Goal: Complete application form: Complete application form

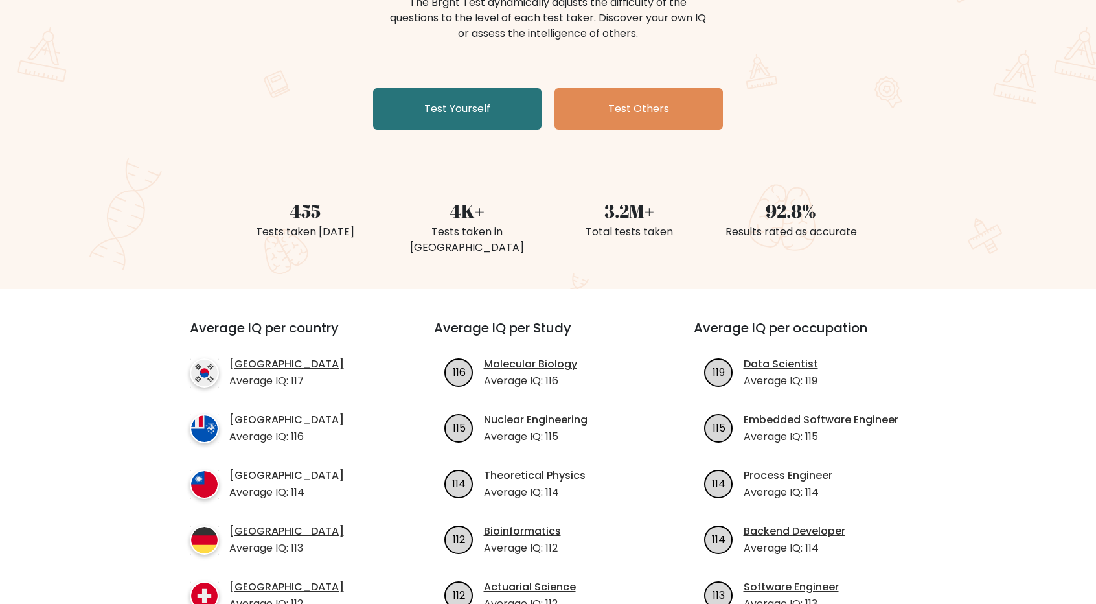
scroll to position [194, 0]
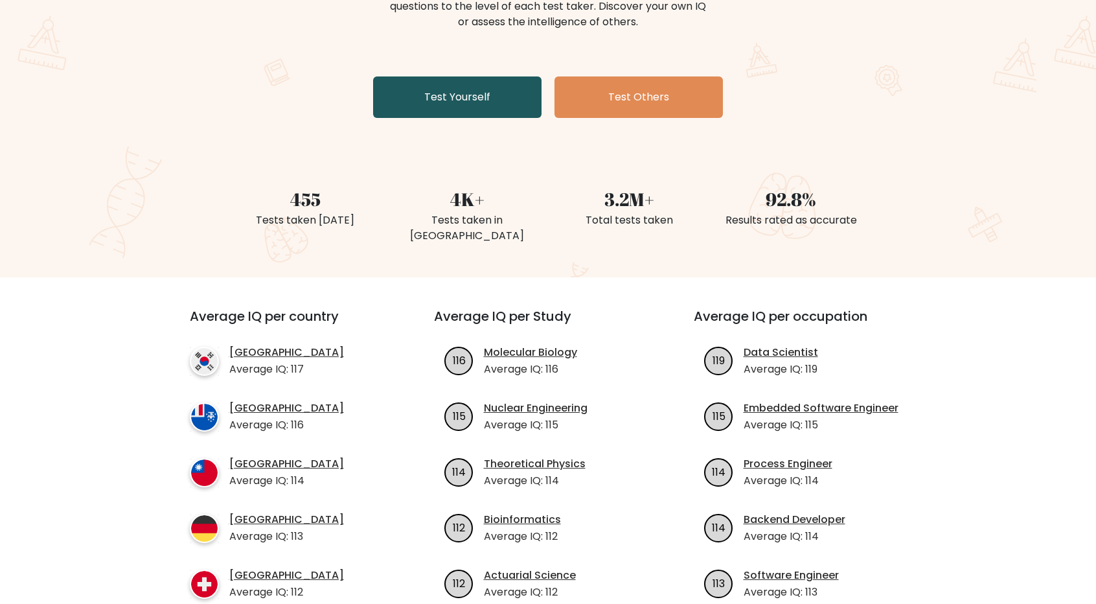
click at [450, 93] on link "Test Yourself" at bounding box center [457, 96] width 168 height 41
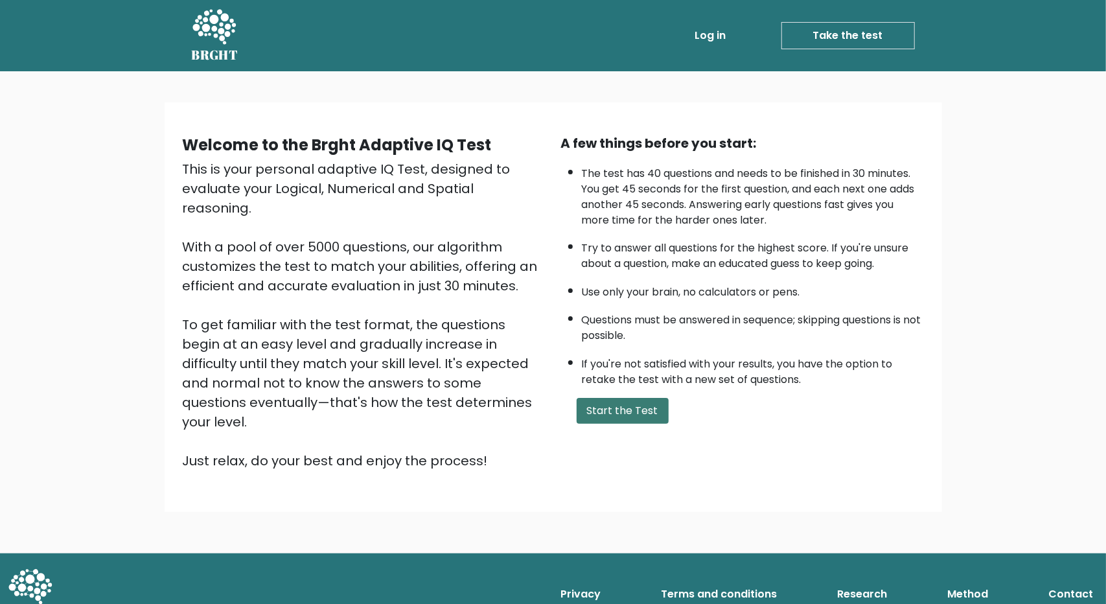
click at [609, 407] on button "Start the Test" at bounding box center [622, 411] width 92 height 26
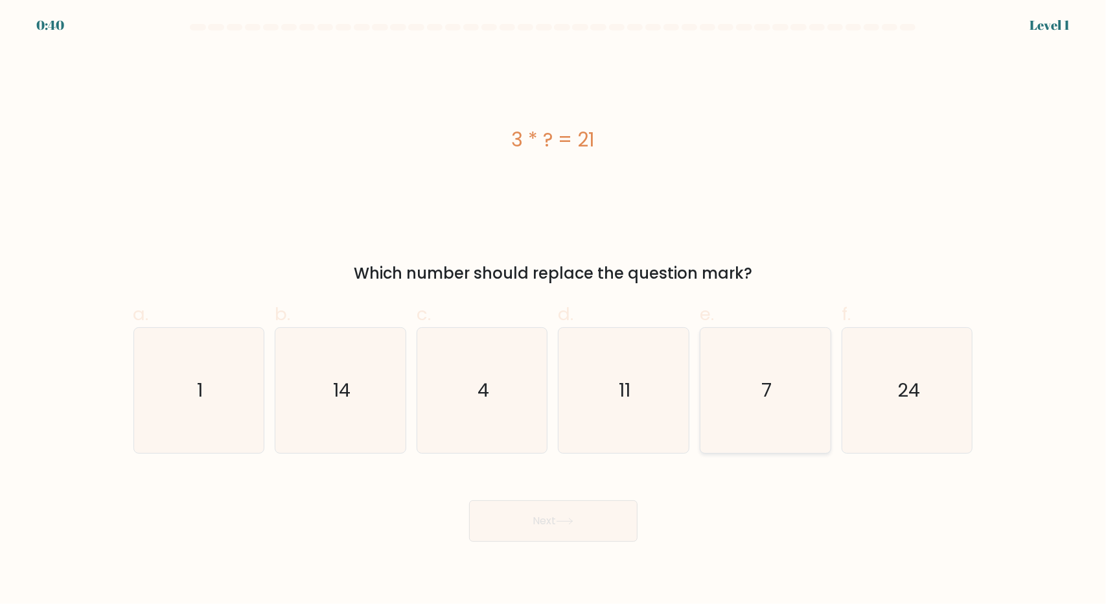
click at [752, 393] on icon "7" at bounding box center [765, 390] width 125 height 125
click at [554, 310] on input "e. 7" at bounding box center [553, 306] width 1 height 8
radio input "true"
click at [569, 527] on button "Next" at bounding box center [553, 520] width 168 height 41
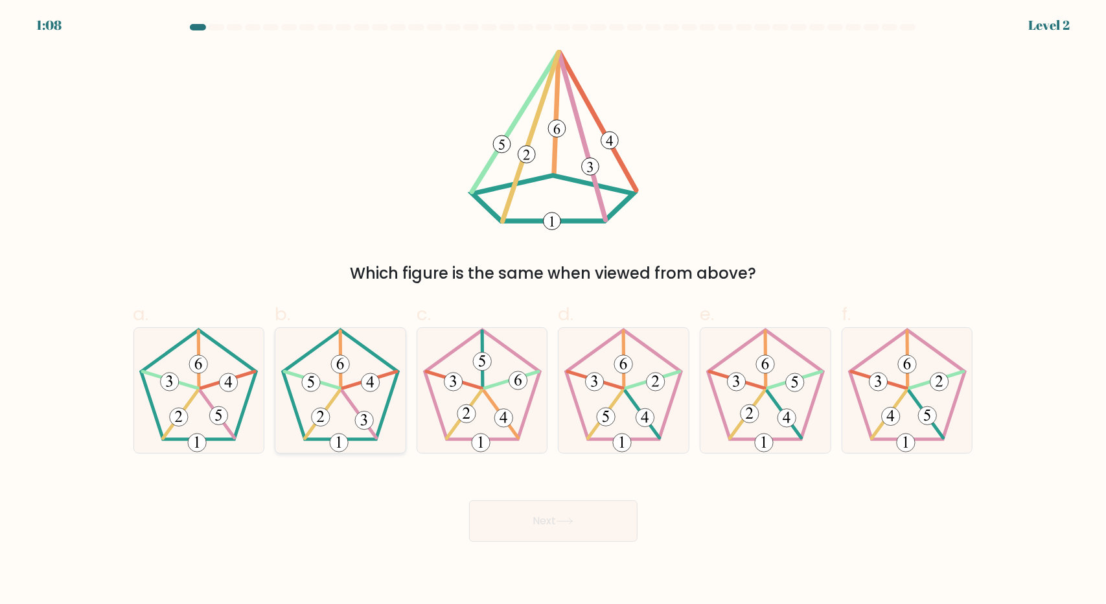
click at [352, 389] on icon at bounding box center [340, 390] width 125 height 125
click at [553, 310] on input "b." at bounding box center [553, 306] width 1 height 8
radio input "true"
click at [584, 514] on button "Next" at bounding box center [553, 520] width 168 height 41
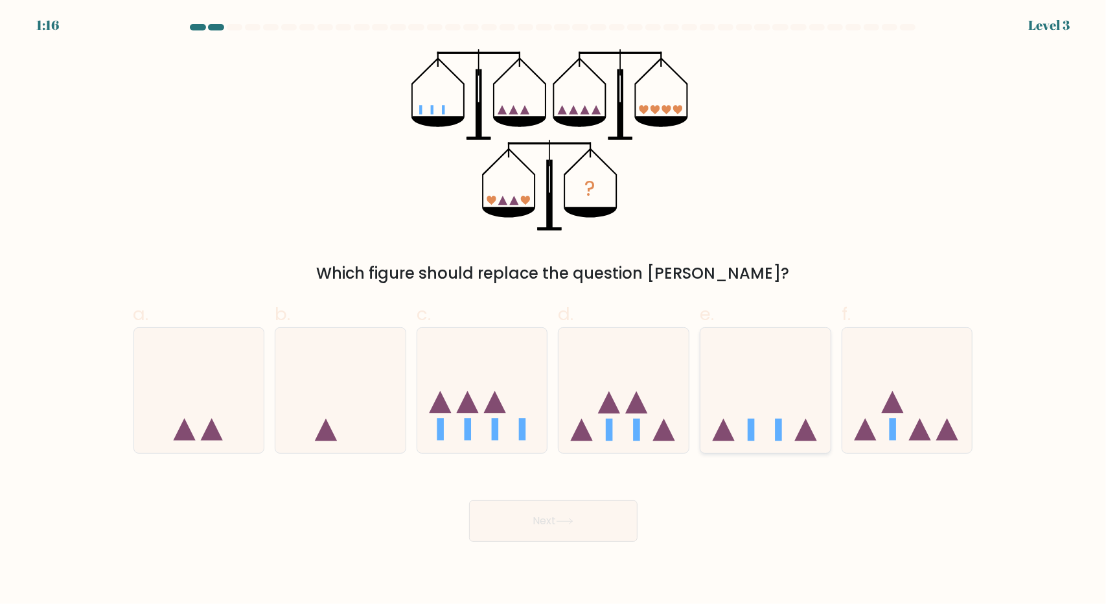
click at [762, 404] on icon at bounding box center [765, 390] width 130 height 108
click at [554, 310] on input "e." at bounding box center [553, 306] width 1 height 8
radio input "true"
click at [586, 526] on button "Next" at bounding box center [553, 520] width 168 height 41
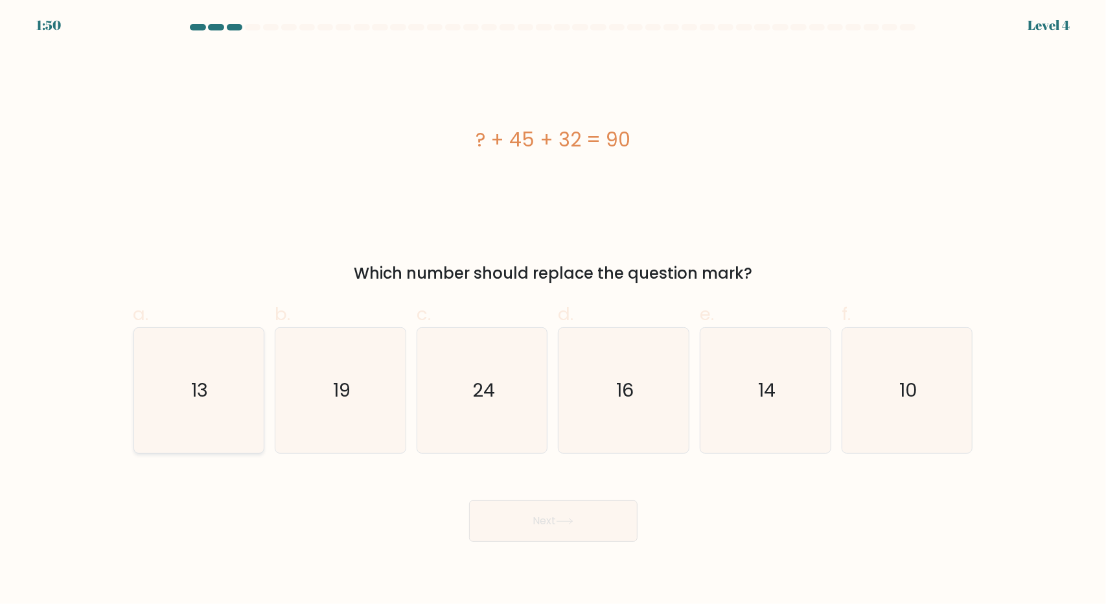
click at [176, 387] on icon "13" at bounding box center [198, 390] width 125 height 125
click at [553, 310] on input "a. 13" at bounding box center [553, 306] width 1 height 8
radio input "true"
click at [569, 523] on icon at bounding box center [564, 521] width 17 height 7
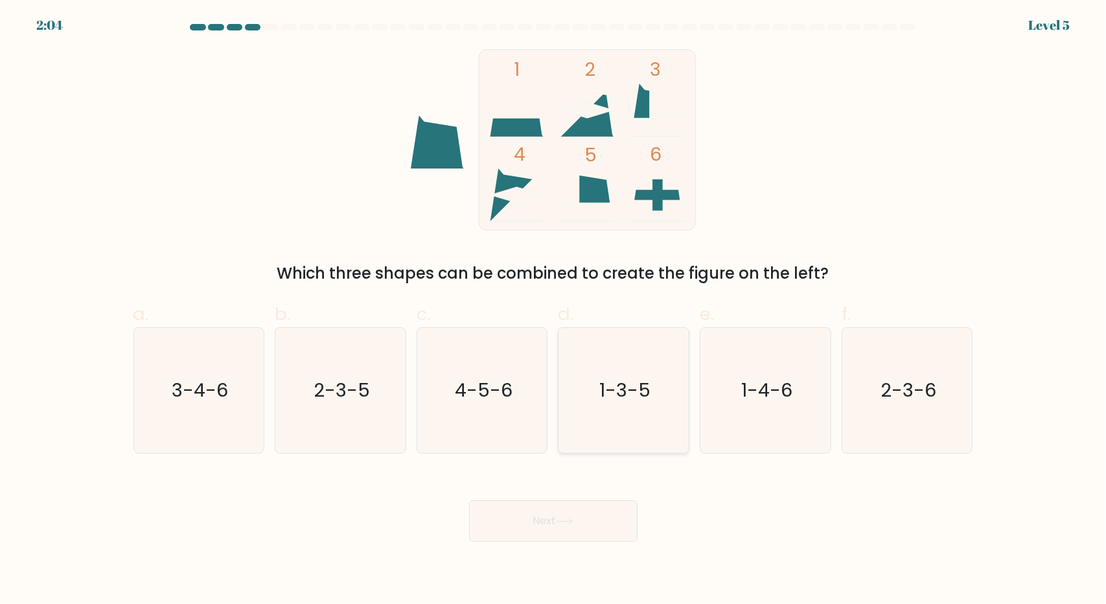
click at [632, 396] on text "1-3-5" at bounding box center [624, 390] width 51 height 26
click at [554, 310] on input "d. 1-3-5" at bounding box center [553, 306] width 1 height 8
radio input "true"
click at [561, 519] on icon at bounding box center [564, 521] width 17 height 7
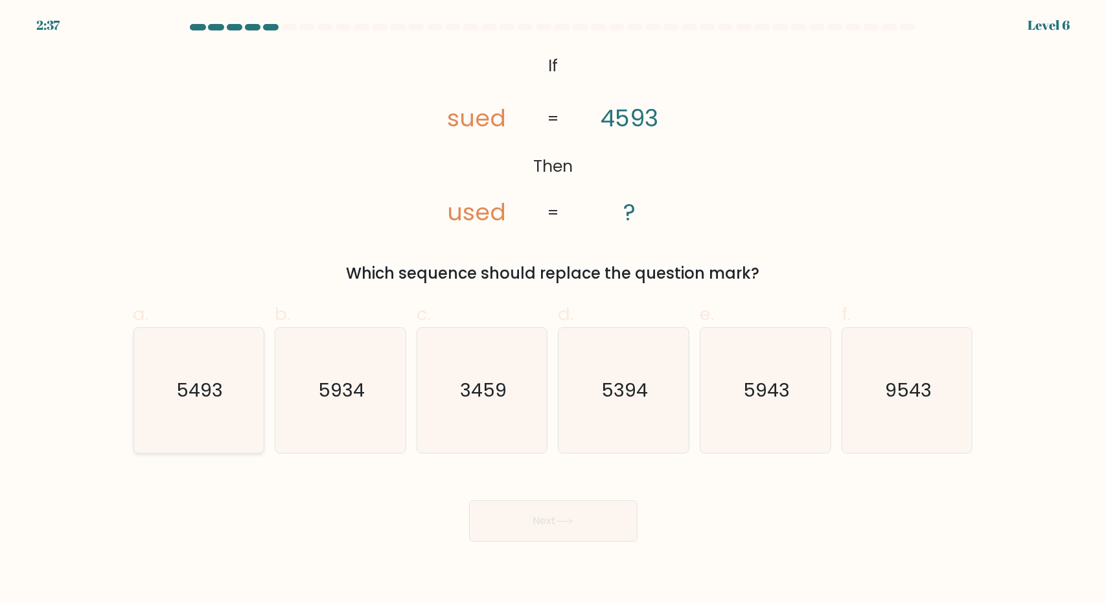
click at [203, 396] on text "5493" at bounding box center [200, 390] width 47 height 26
click at [553, 310] on input "a. 5493" at bounding box center [553, 306] width 1 height 8
radio input "true"
click at [551, 523] on button "Next" at bounding box center [553, 520] width 168 height 41
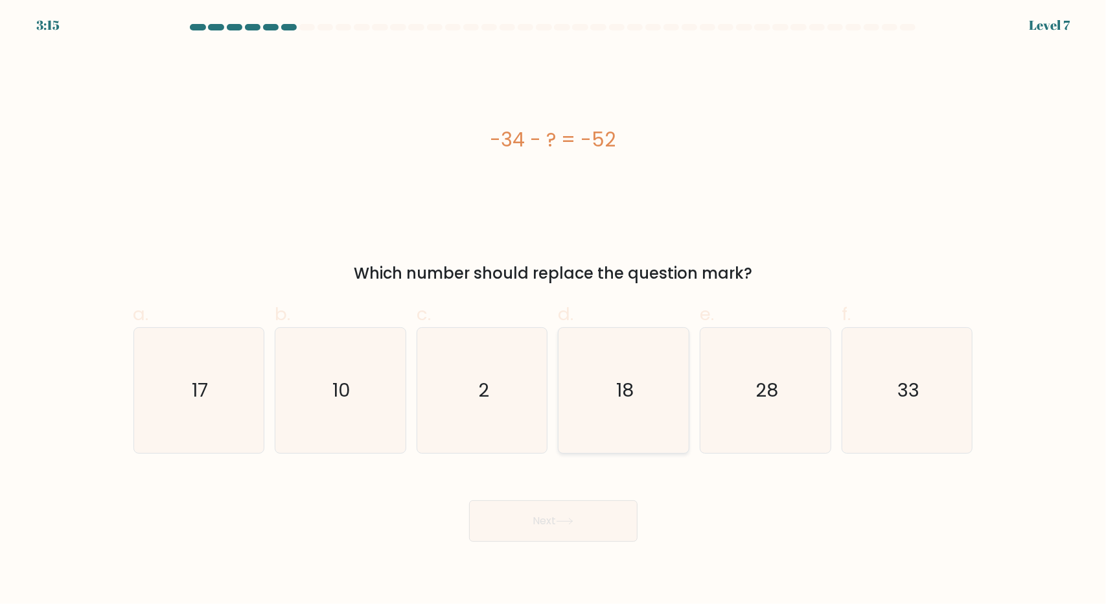
click at [641, 406] on icon "18" at bounding box center [623, 390] width 125 height 125
click at [554, 310] on input "d. 18" at bounding box center [553, 306] width 1 height 8
radio input "true"
click at [532, 518] on button "Next" at bounding box center [553, 520] width 168 height 41
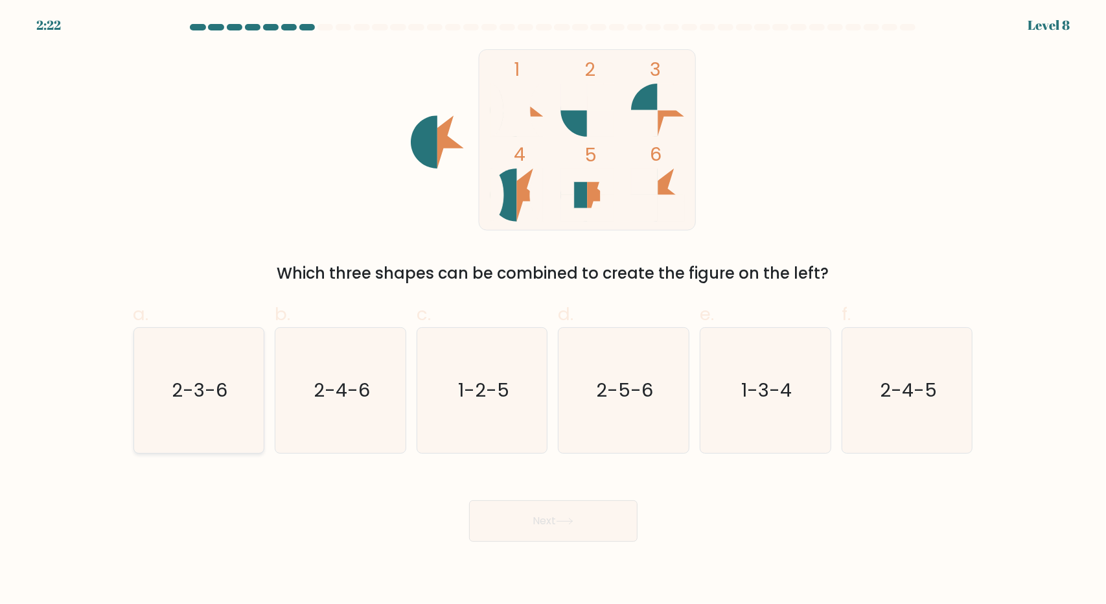
drag, startPoint x: 209, startPoint y: 389, endPoint x: 201, endPoint y: 391, distance: 7.9
click at [208, 389] on text "2-3-6" at bounding box center [200, 390] width 56 height 26
click at [553, 310] on input "a. 2-3-6" at bounding box center [553, 306] width 1 height 8
radio input "true"
click at [606, 525] on button "Next" at bounding box center [553, 520] width 168 height 41
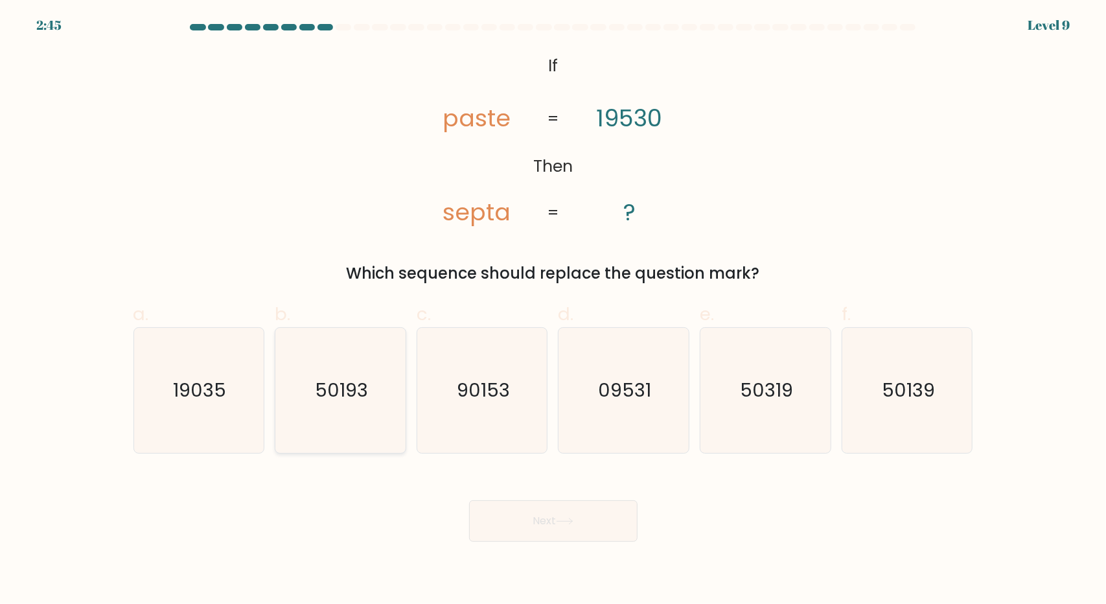
click at [376, 391] on icon "50193" at bounding box center [340, 390] width 125 height 125
click at [553, 310] on input "b. 50193" at bounding box center [553, 306] width 1 height 8
radio input "true"
click at [905, 398] on text "50139" at bounding box center [908, 390] width 53 height 26
click at [554, 310] on input "f. 50139" at bounding box center [553, 306] width 1 height 8
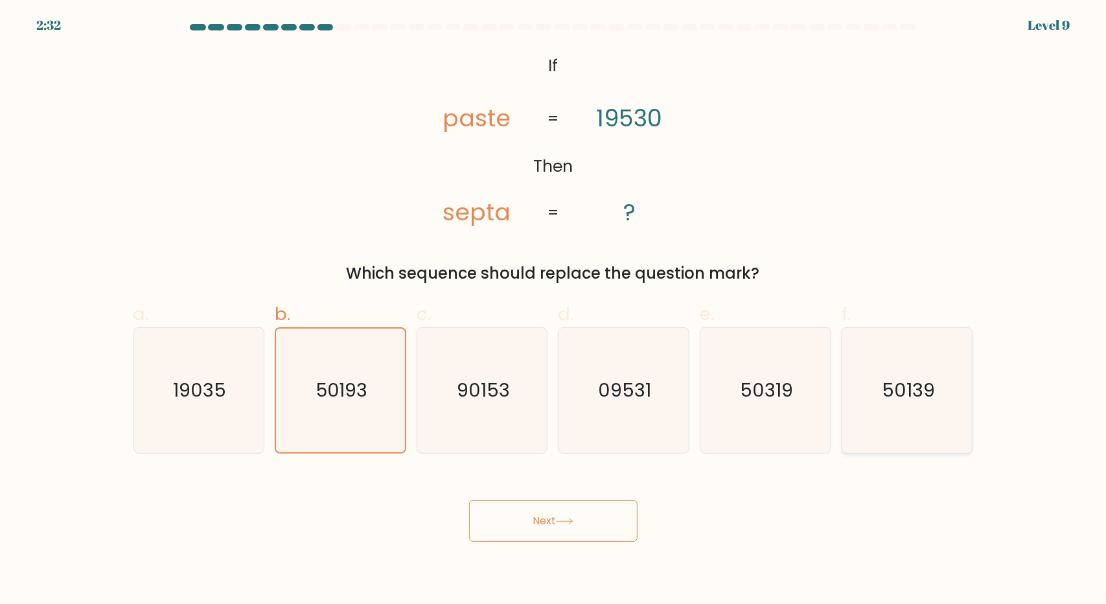
radio input "true"
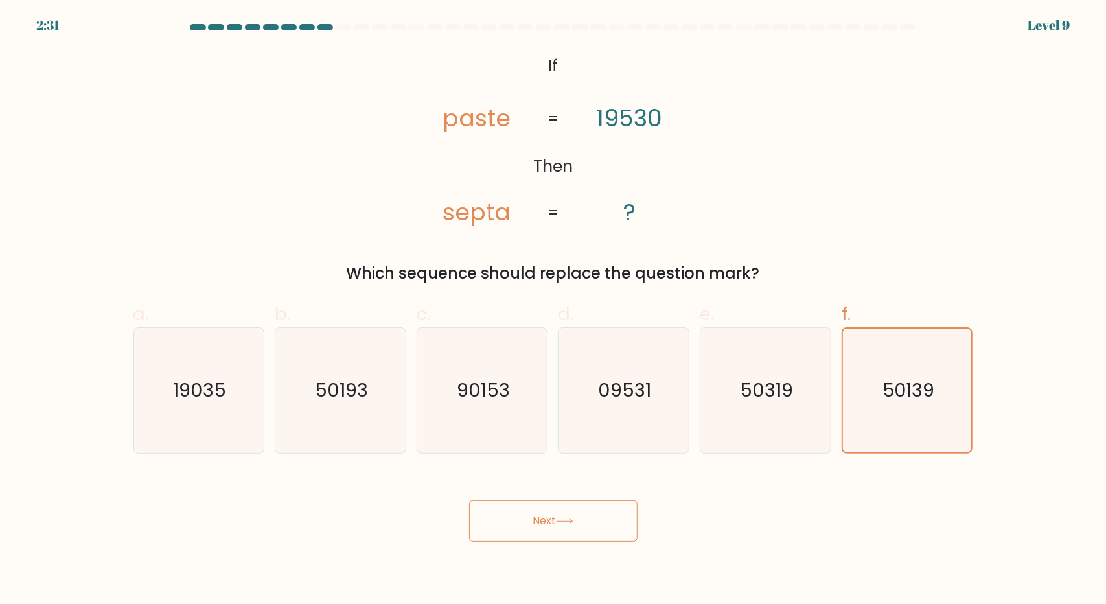
click at [573, 518] on icon at bounding box center [564, 521] width 17 height 7
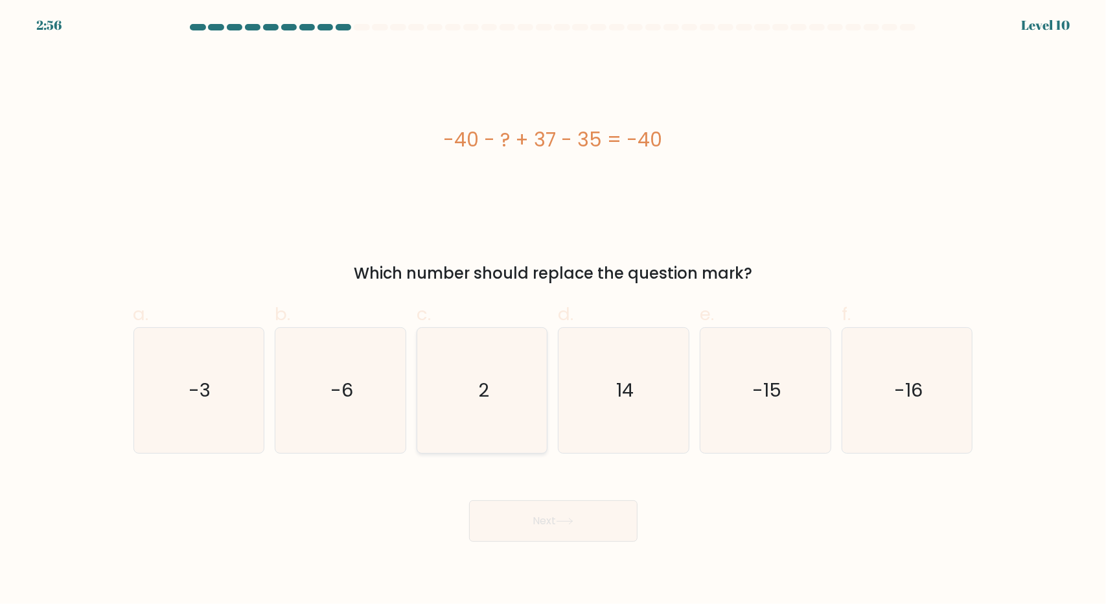
click at [494, 391] on icon "2" at bounding box center [482, 390] width 125 height 125
click at [553, 310] on input "c. 2" at bounding box center [553, 306] width 1 height 8
radio input "true"
drag, startPoint x: 564, startPoint y: 518, endPoint x: 536, endPoint y: 507, distance: 29.3
click at [565, 518] on icon at bounding box center [564, 521] width 17 height 7
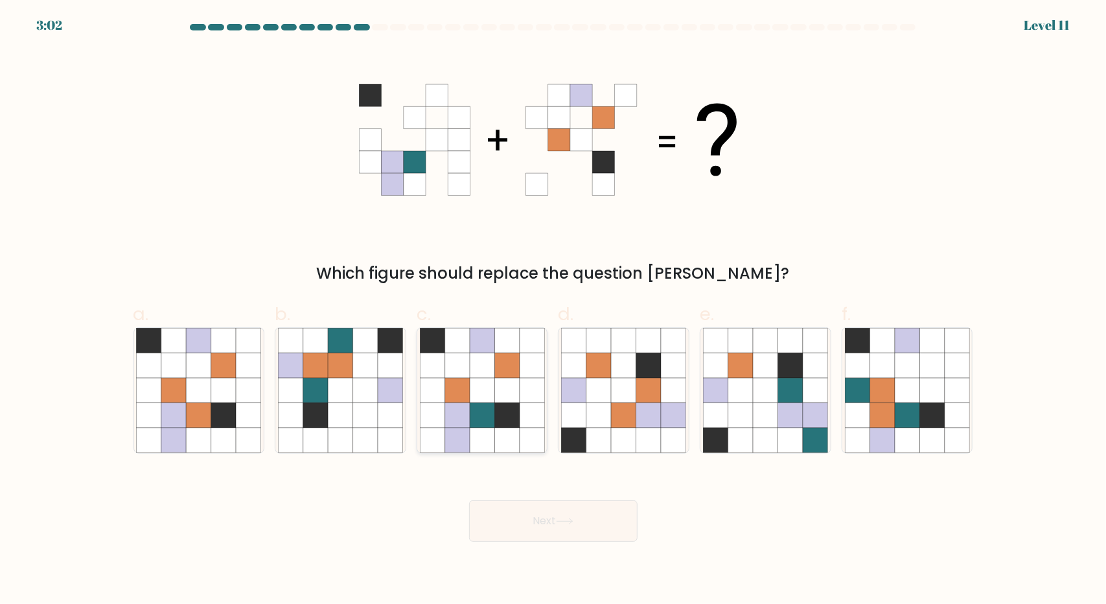
click at [487, 406] on icon at bounding box center [482, 415] width 25 height 25
click at [553, 310] on input "c." at bounding box center [553, 306] width 1 height 8
radio input "true"
click at [591, 525] on button "Next" at bounding box center [553, 520] width 168 height 41
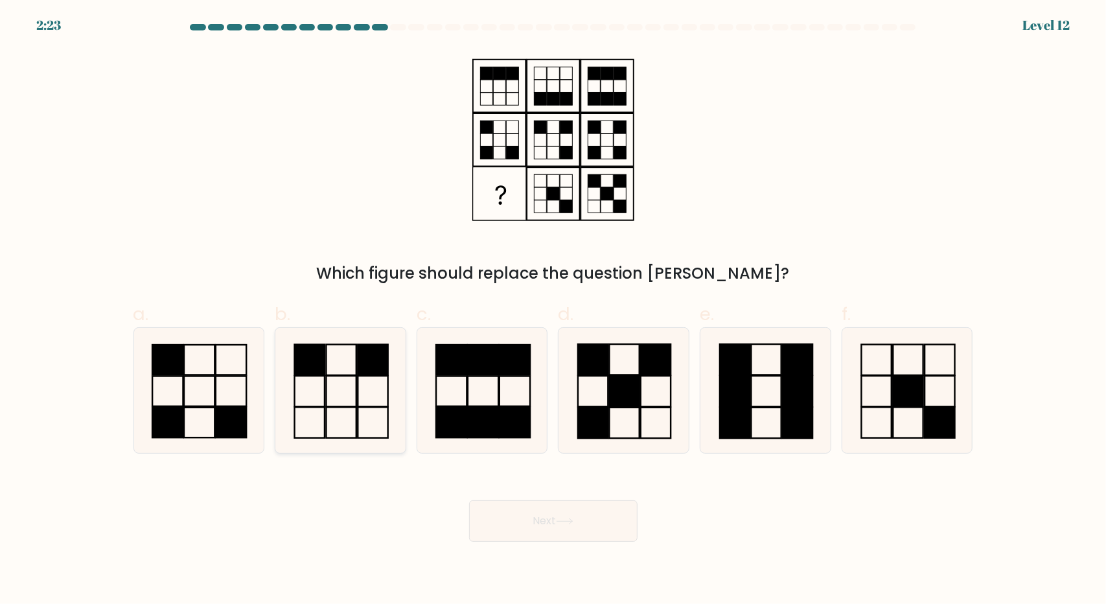
click at [367, 396] on icon at bounding box center [340, 390] width 125 height 125
click at [553, 310] on input "b." at bounding box center [553, 306] width 1 height 8
radio input "true"
click at [566, 527] on button "Next" at bounding box center [553, 520] width 168 height 41
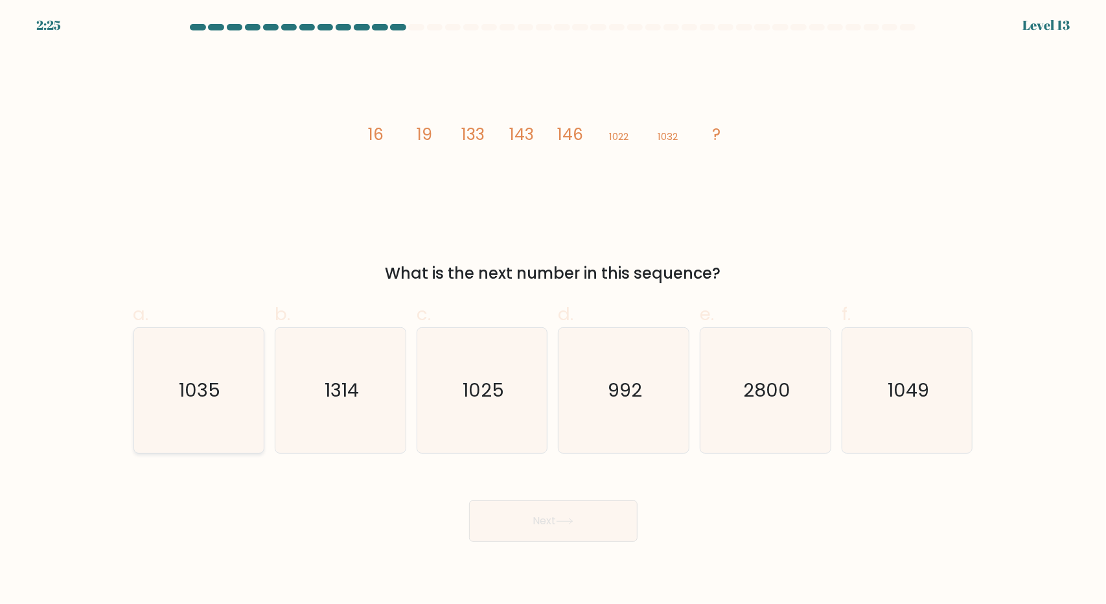
click at [199, 389] on text "1035" at bounding box center [199, 390] width 41 height 26
click at [553, 310] on input "a. 1035" at bounding box center [553, 306] width 1 height 8
radio input "true"
click at [538, 521] on button "Next" at bounding box center [553, 520] width 168 height 41
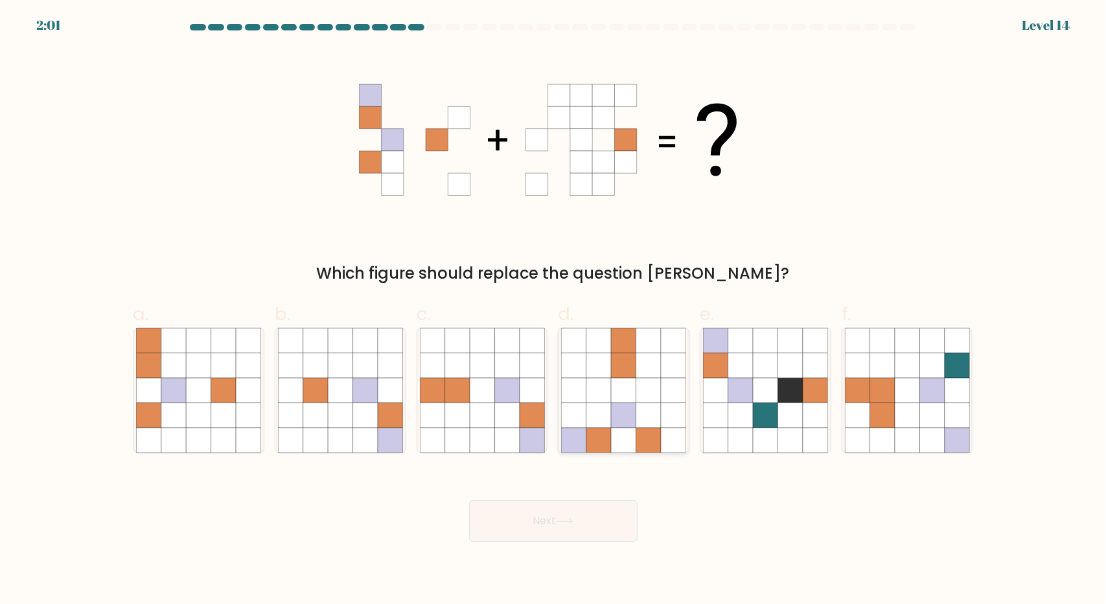
click at [627, 376] on icon at bounding box center [623, 365] width 25 height 25
click at [554, 310] on input "d." at bounding box center [553, 306] width 1 height 8
radio input "true"
click at [557, 512] on button "Next" at bounding box center [553, 520] width 168 height 41
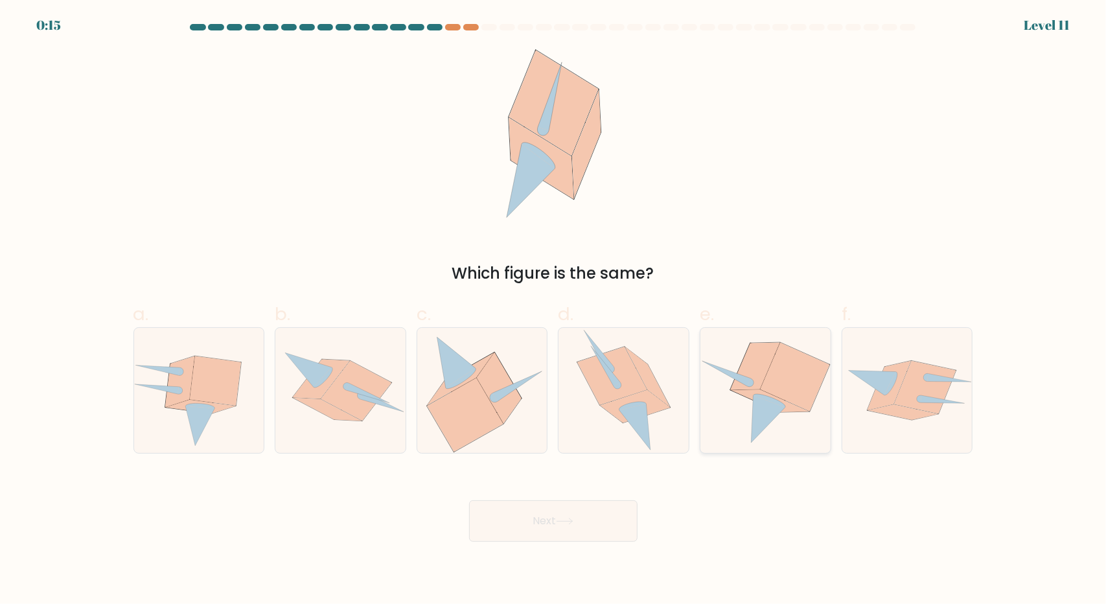
click at [765, 362] on icon at bounding box center [755, 366] width 49 height 47
click at [554, 310] on input "e." at bounding box center [553, 306] width 1 height 8
radio input "true"
click at [547, 522] on button "Next" at bounding box center [553, 520] width 168 height 41
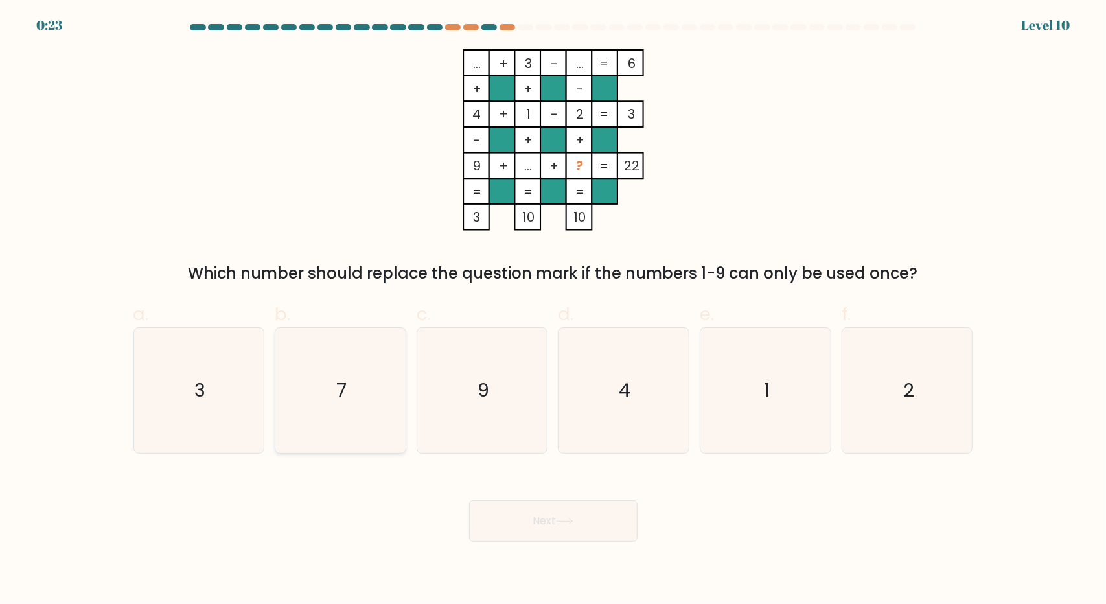
click at [354, 391] on icon "7" at bounding box center [340, 390] width 125 height 125
click at [553, 310] on input "b. 7" at bounding box center [553, 306] width 1 height 8
radio input "true"
click at [577, 523] on button "Next" at bounding box center [553, 520] width 168 height 41
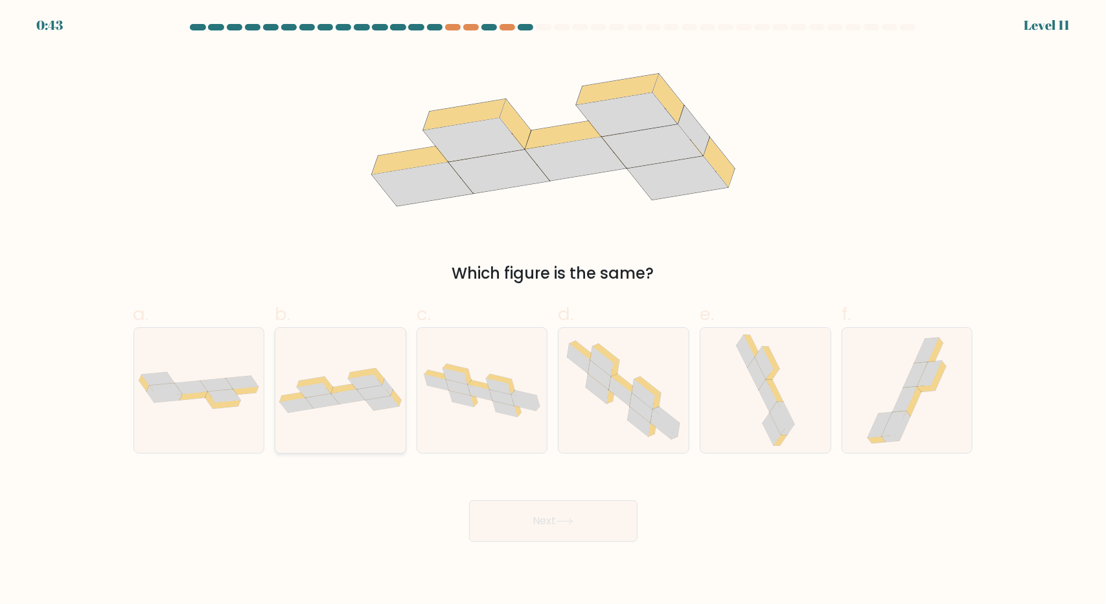
click at [352, 396] on icon at bounding box center [348, 396] width 34 height 15
click at [553, 310] on input "b." at bounding box center [553, 306] width 1 height 8
radio input "true"
click at [529, 529] on button "Next" at bounding box center [553, 520] width 168 height 41
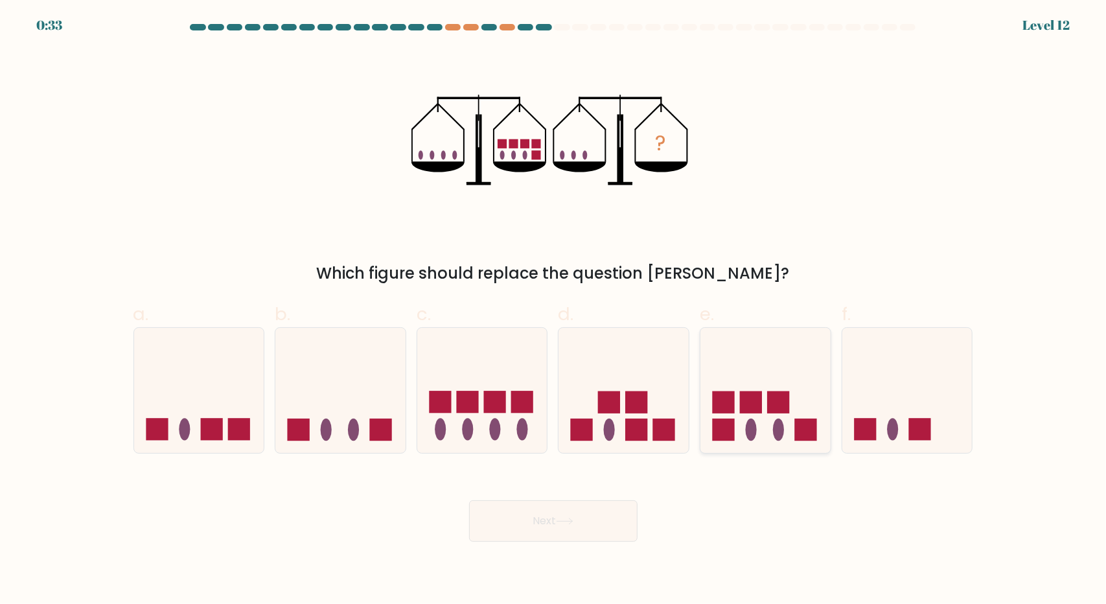
click at [736, 411] on icon at bounding box center [765, 390] width 130 height 108
click at [554, 310] on input "e." at bounding box center [553, 306] width 1 height 8
radio input "true"
click at [559, 515] on button "Next" at bounding box center [553, 520] width 168 height 41
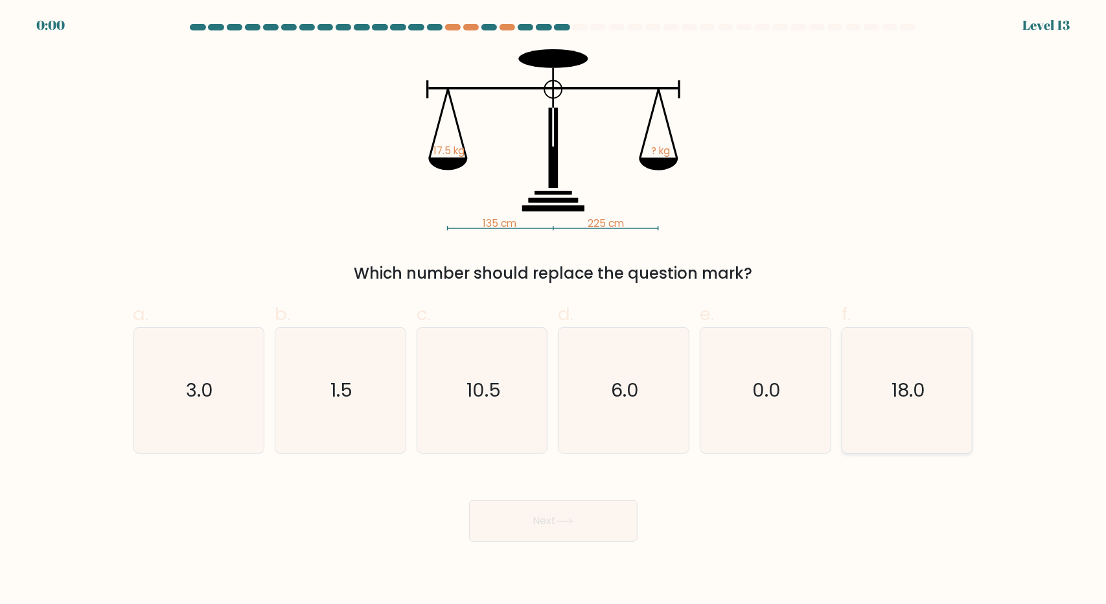
click at [893, 411] on icon "18.0" at bounding box center [907, 390] width 125 height 125
click at [554, 310] on input "f. 18.0" at bounding box center [553, 306] width 1 height 8
radio input "true"
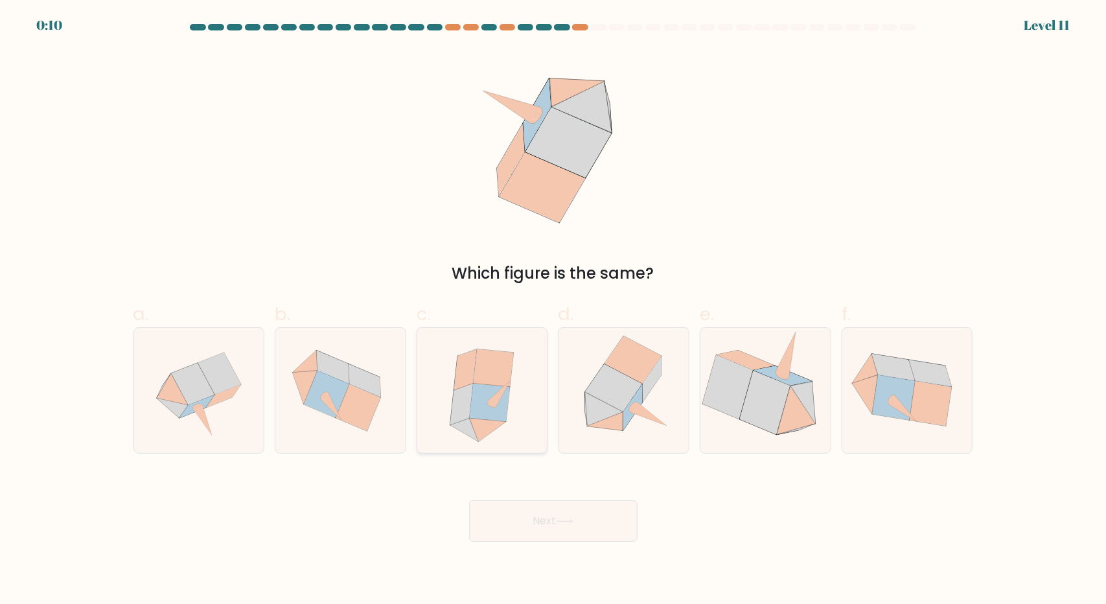
click at [496, 407] on icon at bounding box center [490, 402] width 40 height 38
click at [553, 310] on input "c." at bounding box center [553, 306] width 1 height 8
radio input "true"
click at [549, 527] on button "Next" at bounding box center [553, 520] width 168 height 41
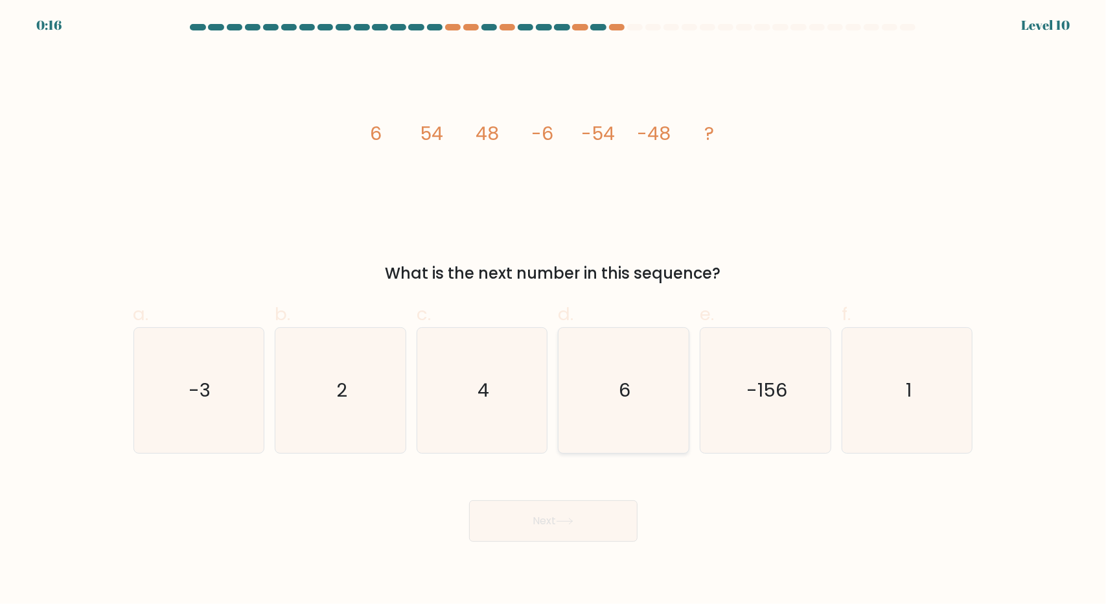
click at [621, 370] on icon "6" at bounding box center [623, 390] width 125 height 125
click at [554, 310] on input "d. 6" at bounding box center [553, 306] width 1 height 8
radio input "true"
click at [569, 524] on icon at bounding box center [564, 521] width 17 height 7
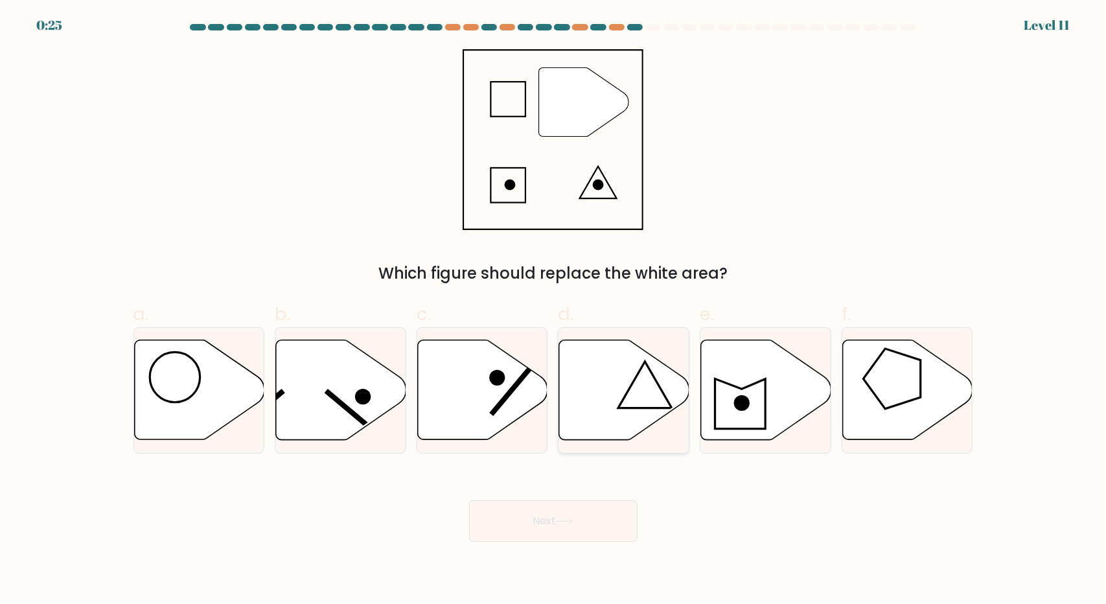
click at [643, 401] on icon at bounding box center [624, 390] width 130 height 100
click at [554, 310] on input "d." at bounding box center [553, 306] width 1 height 8
radio input "true"
click at [558, 532] on button "Next" at bounding box center [553, 520] width 168 height 41
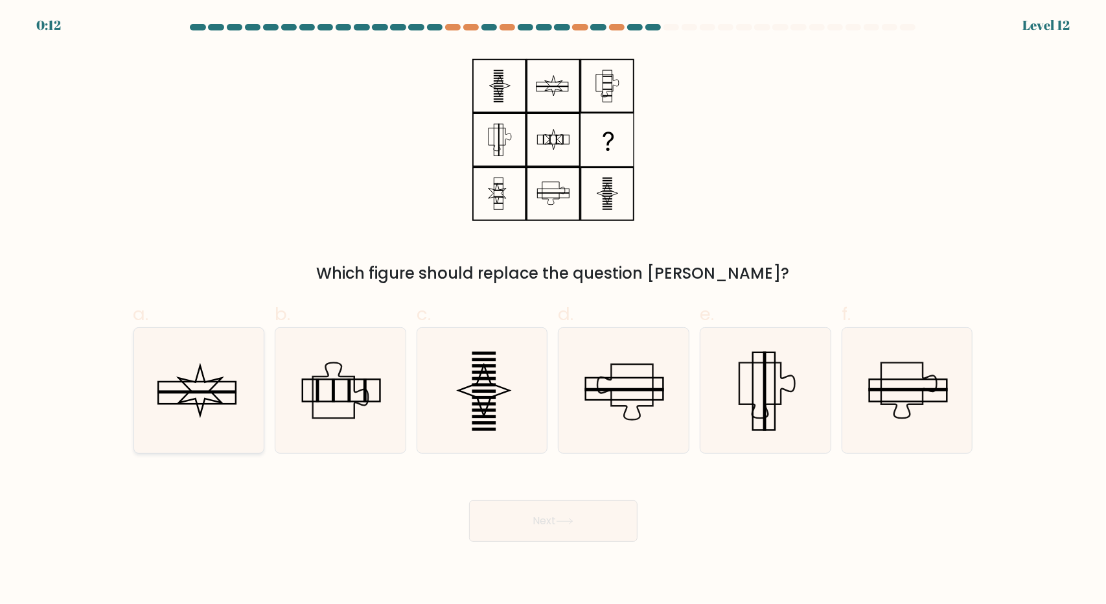
click at [226, 407] on icon at bounding box center [198, 390] width 125 height 125
click at [553, 310] on input "a." at bounding box center [553, 306] width 1 height 8
radio input "true"
click at [543, 521] on button "Next" at bounding box center [553, 520] width 168 height 41
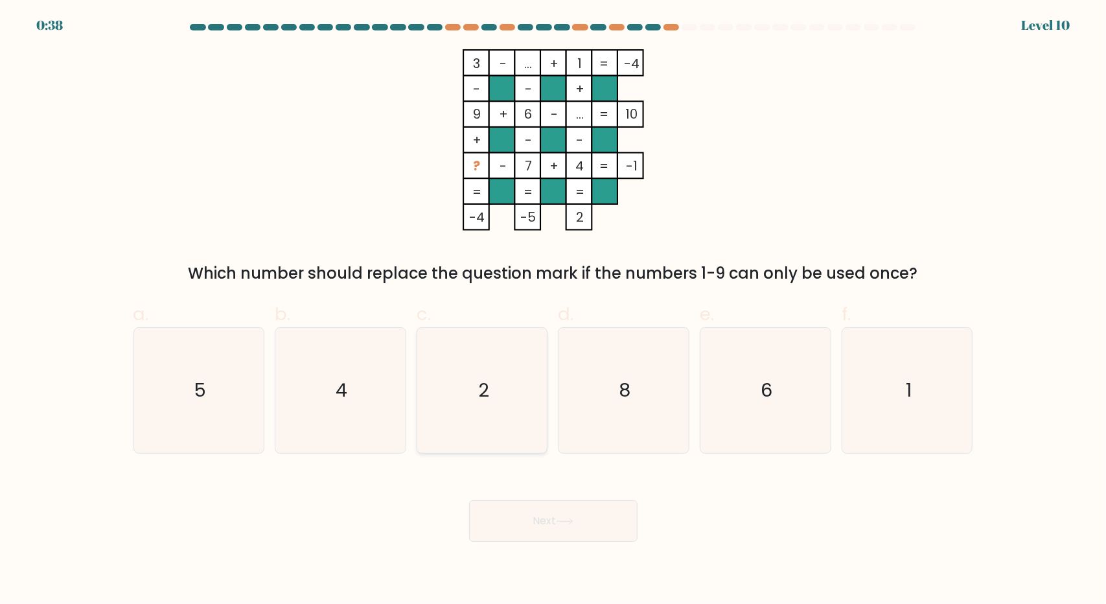
click at [496, 380] on icon "2" at bounding box center [482, 390] width 125 height 125
click at [553, 310] on input "c. 2" at bounding box center [553, 306] width 1 height 8
radio input "true"
click at [560, 517] on button "Next" at bounding box center [553, 520] width 168 height 41
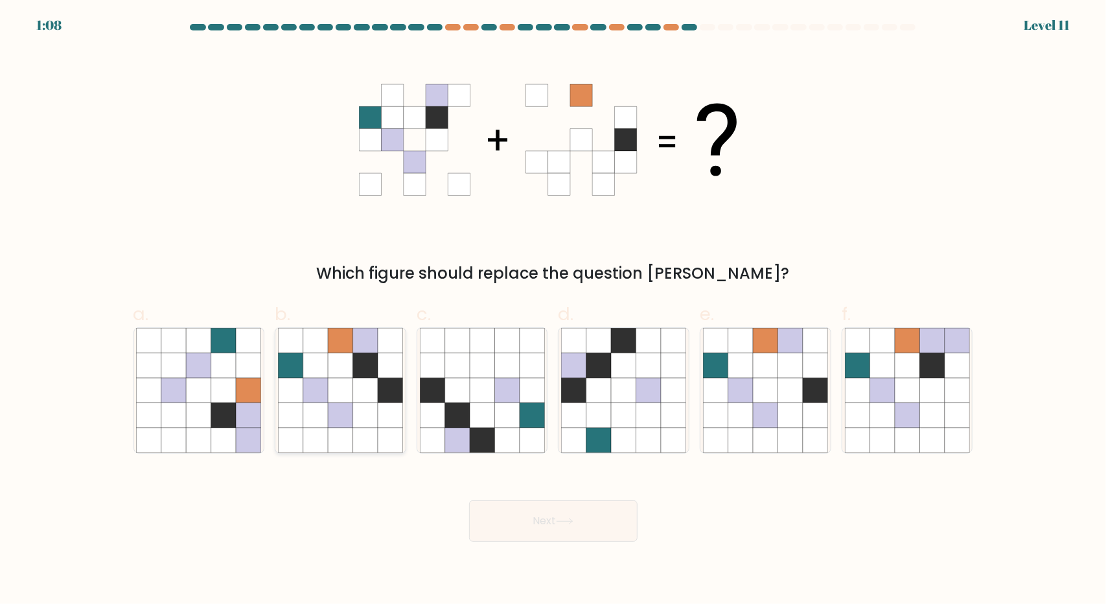
click at [342, 391] on icon at bounding box center [340, 390] width 25 height 25
click at [553, 310] on input "b." at bounding box center [553, 306] width 1 height 8
radio input "true"
click at [562, 522] on icon at bounding box center [564, 521] width 17 height 7
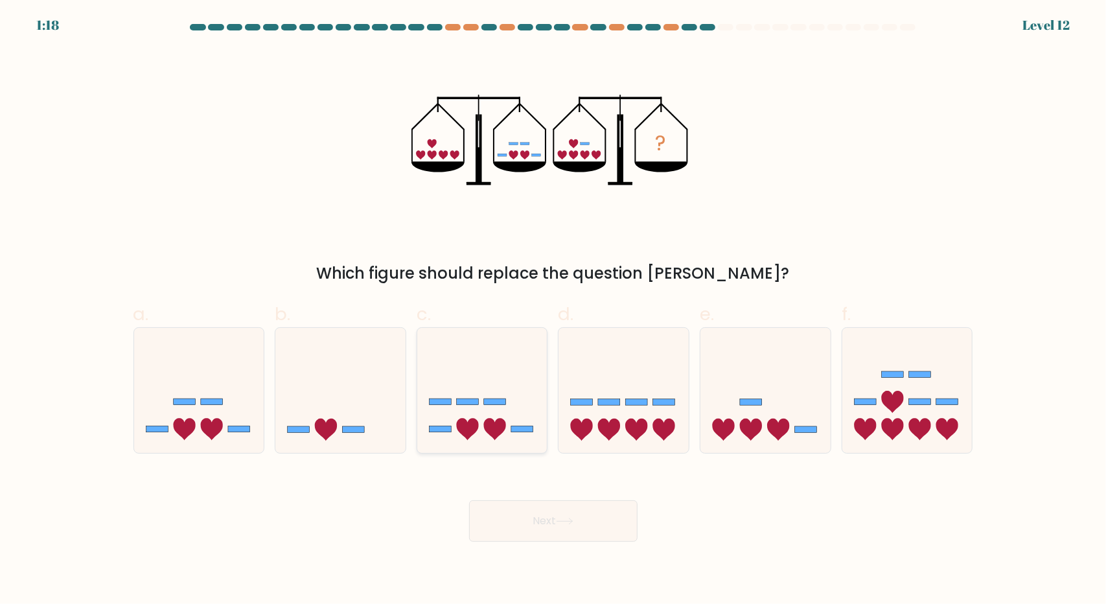
click at [481, 412] on icon at bounding box center [482, 390] width 130 height 108
click at [553, 310] on input "c." at bounding box center [553, 306] width 1 height 8
radio input "true"
click at [547, 517] on button "Next" at bounding box center [553, 520] width 168 height 41
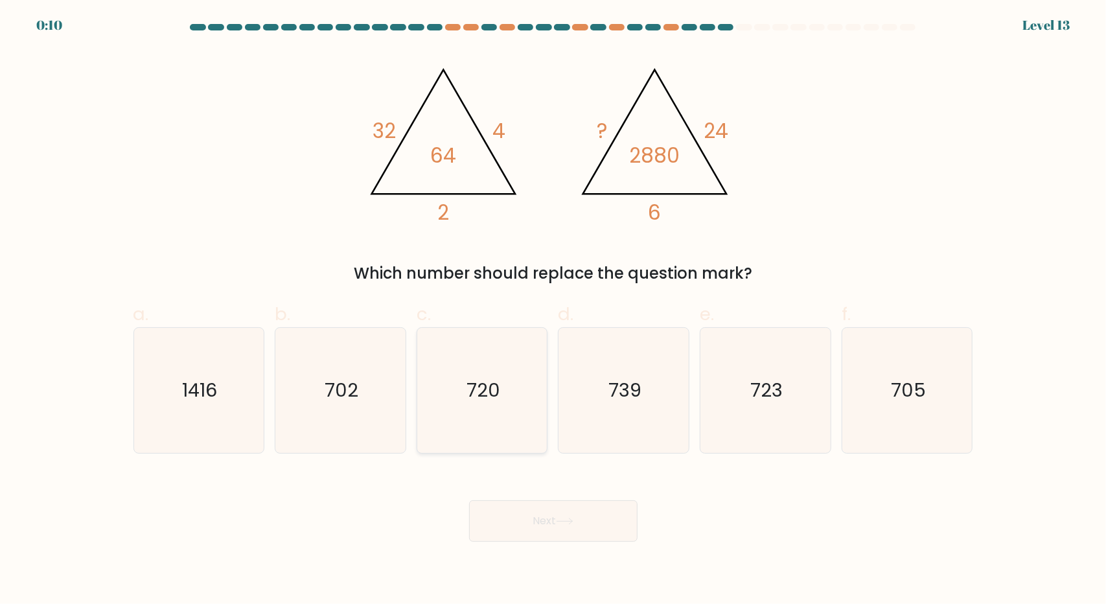
click at [508, 392] on icon "720" at bounding box center [482, 390] width 125 height 125
click at [553, 310] on input "c. 720" at bounding box center [553, 306] width 1 height 8
radio input "true"
click at [567, 521] on icon at bounding box center [564, 521] width 16 height 6
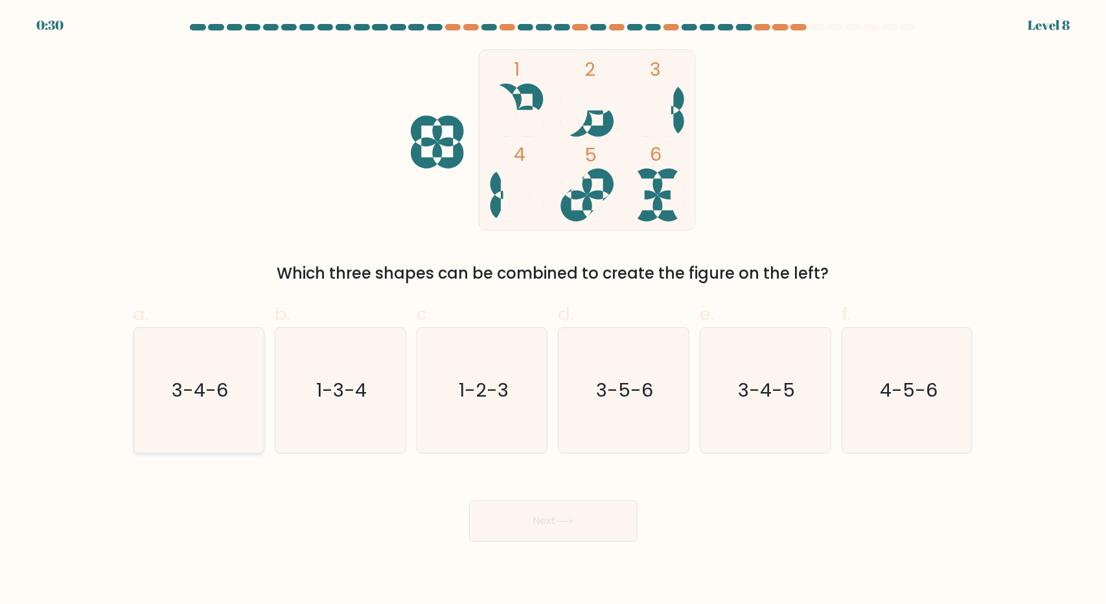
click at [212, 397] on text "3-4-6" at bounding box center [200, 390] width 56 height 26
click at [553, 310] on input "a. 3-4-6" at bounding box center [553, 306] width 1 height 8
radio input "true"
click at [545, 525] on button "Next" at bounding box center [553, 520] width 168 height 41
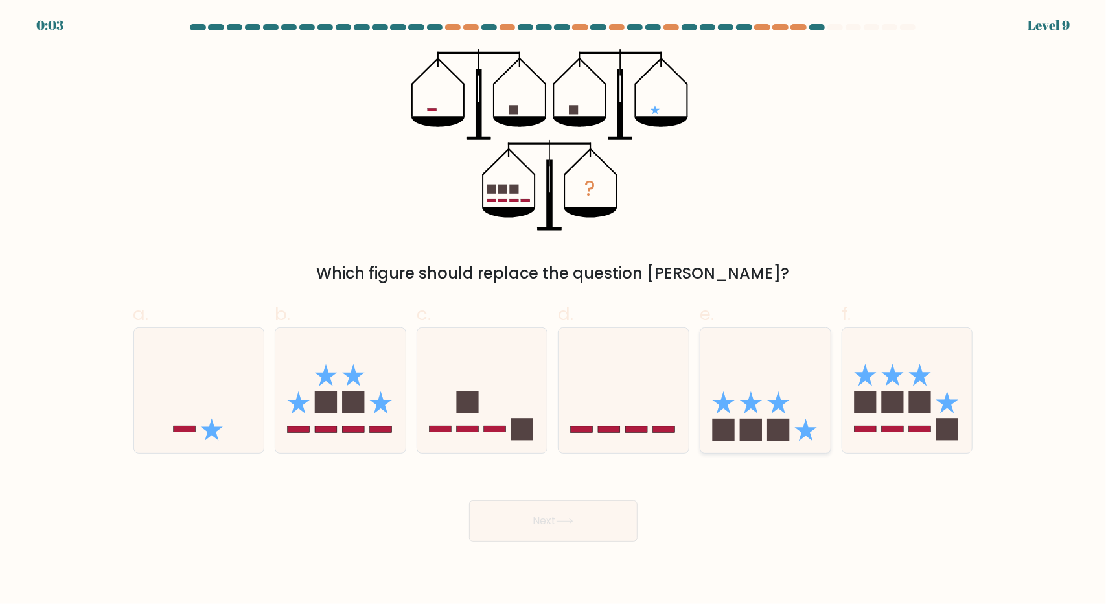
click at [758, 409] on icon at bounding box center [765, 390] width 130 height 108
click at [554, 310] on input "e." at bounding box center [553, 306] width 1 height 8
radio input "true"
click at [567, 521] on icon at bounding box center [564, 521] width 17 height 7
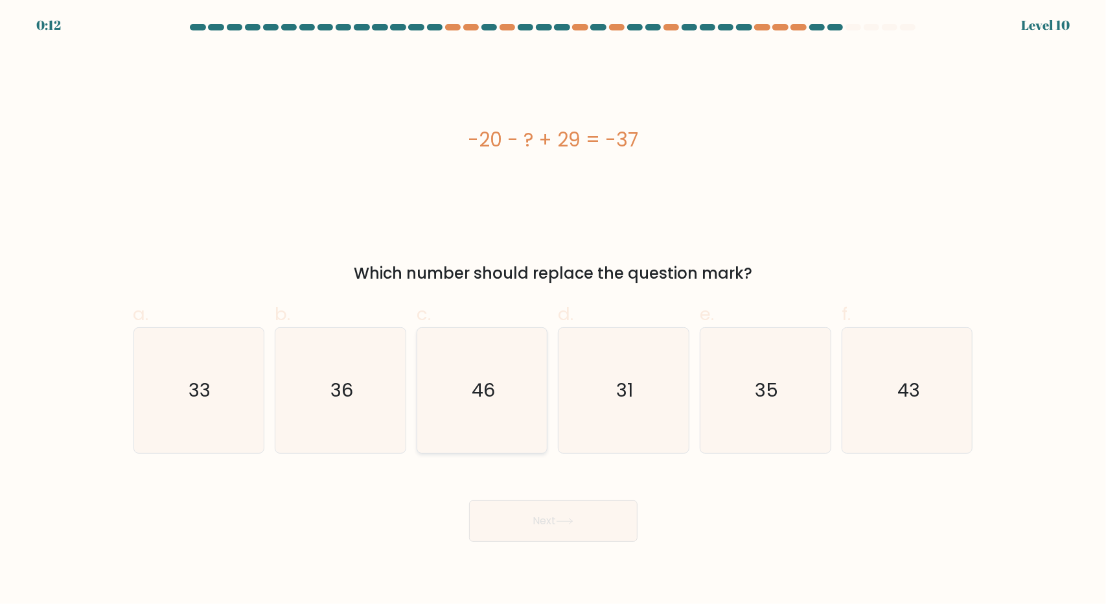
click at [484, 377] on text "46" at bounding box center [483, 390] width 23 height 26
click at [553, 310] on input "c. 46" at bounding box center [553, 306] width 1 height 8
radio input "true"
click at [558, 521] on button "Next" at bounding box center [553, 520] width 168 height 41
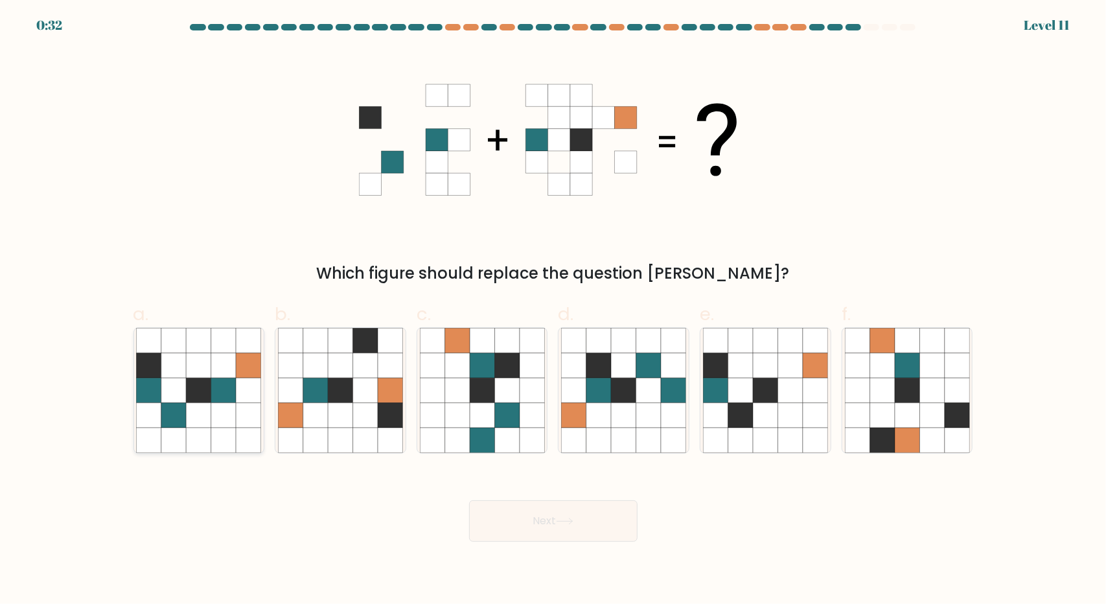
click at [166, 402] on icon at bounding box center [173, 390] width 25 height 25
click at [553, 310] on input "a." at bounding box center [553, 306] width 1 height 8
radio input "true"
click at [557, 521] on button "Next" at bounding box center [553, 520] width 168 height 41
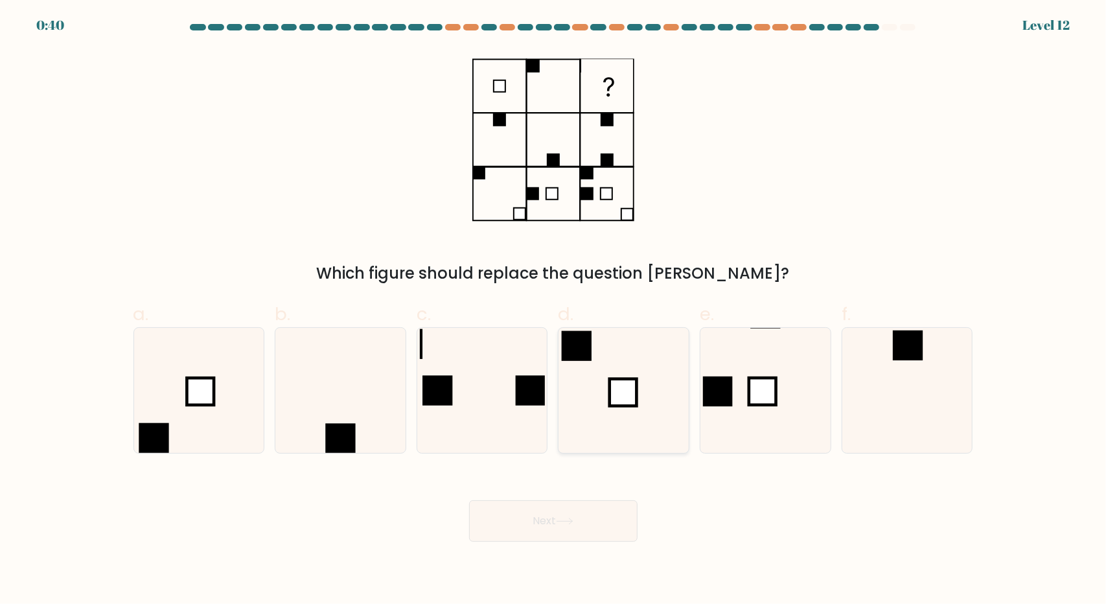
click at [622, 389] on rect at bounding box center [622, 392] width 27 height 27
click at [554, 310] on input "d." at bounding box center [553, 306] width 1 height 8
radio input "true"
click at [556, 516] on button "Next" at bounding box center [553, 520] width 168 height 41
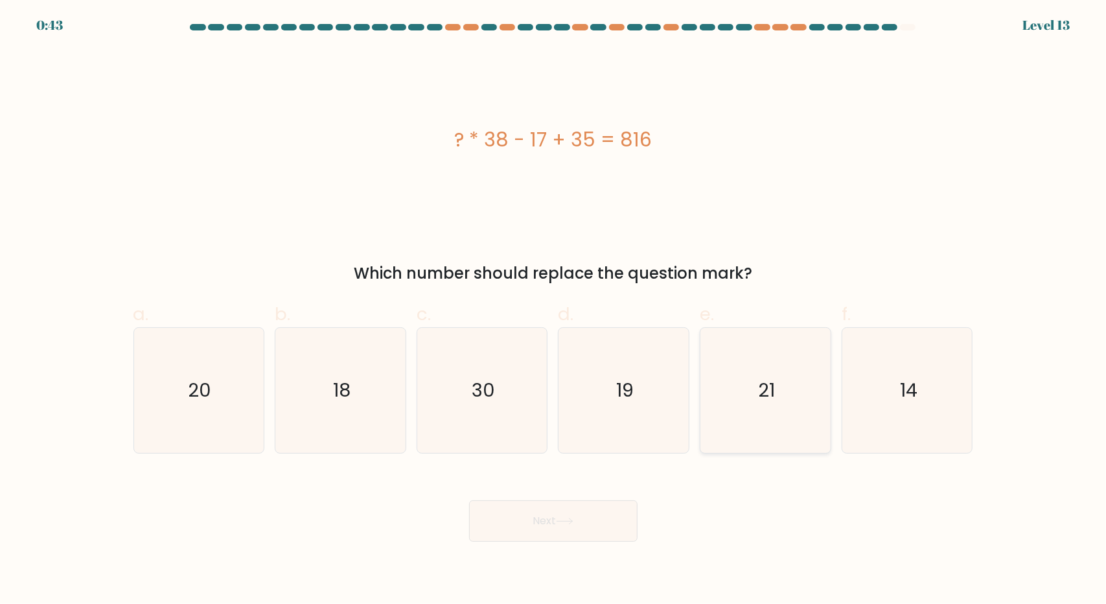
click at [751, 375] on icon "21" at bounding box center [765, 390] width 125 height 125
click at [554, 310] on input "e. 21" at bounding box center [553, 306] width 1 height 8
radio input "true"
click at [556, 527] on button "Next" at bounding box center [553, 520] width 168 height 41
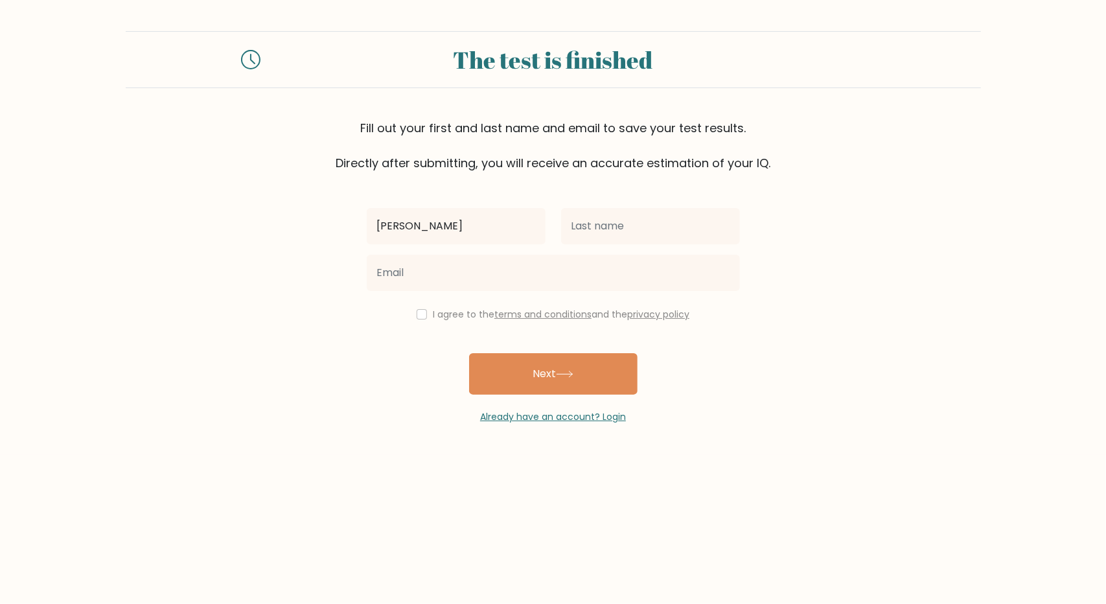
type input "[PERSON_NAME]"
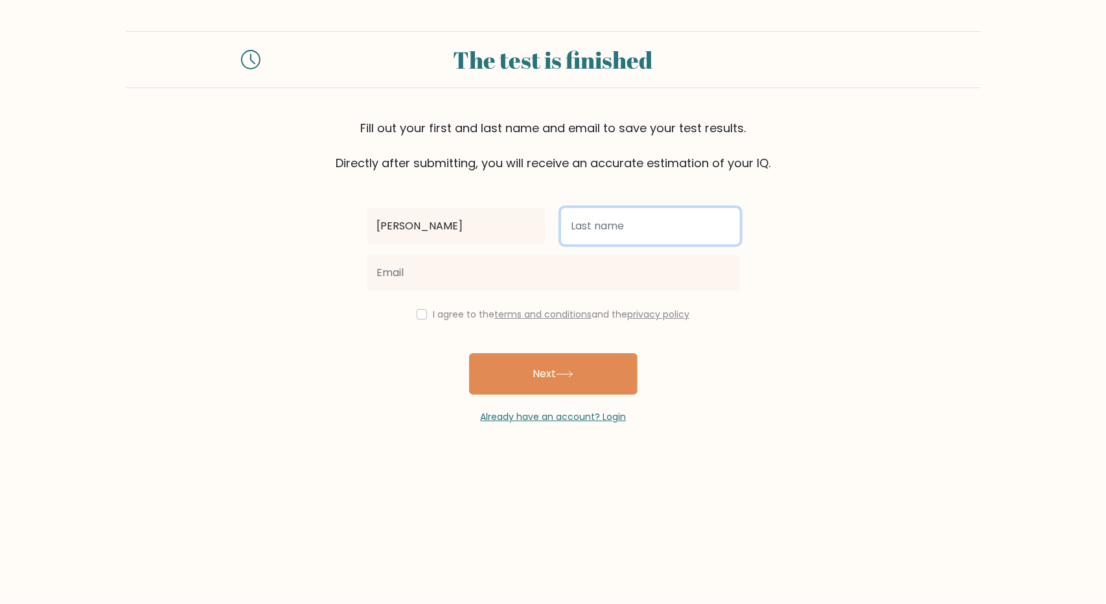
click at [618, 221] on input "text" at bounding box center [650, 226] width 179 height 36
type input "Chelebi"
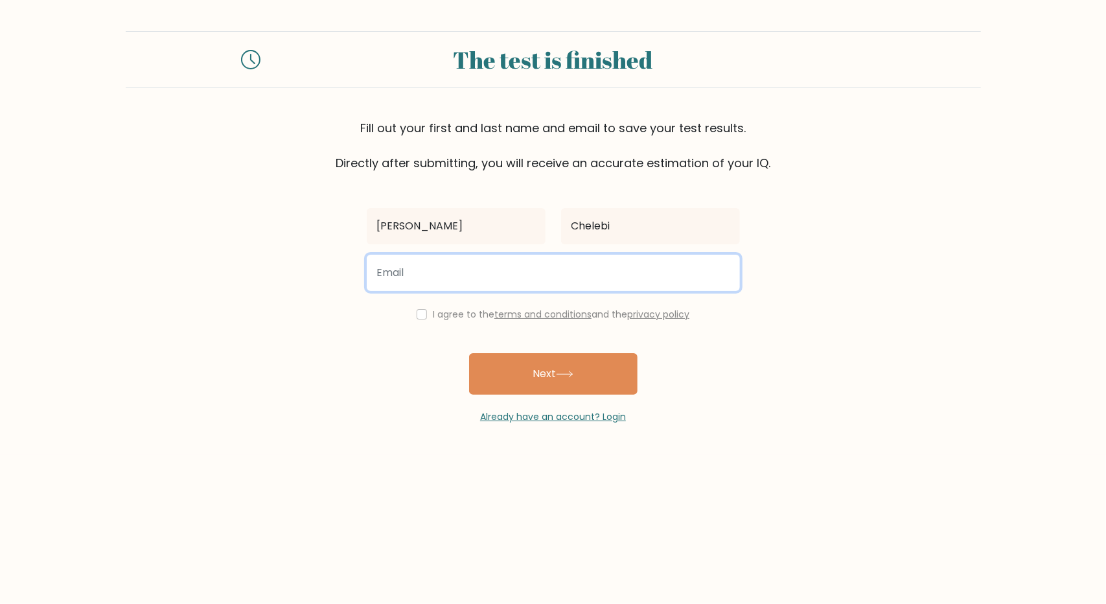
click at [466, 284] on input "email" at bounding box center [553, 273] width 373 height 36
type input "[EMAIL_ADDRESS][DOMAIN_NAME]"
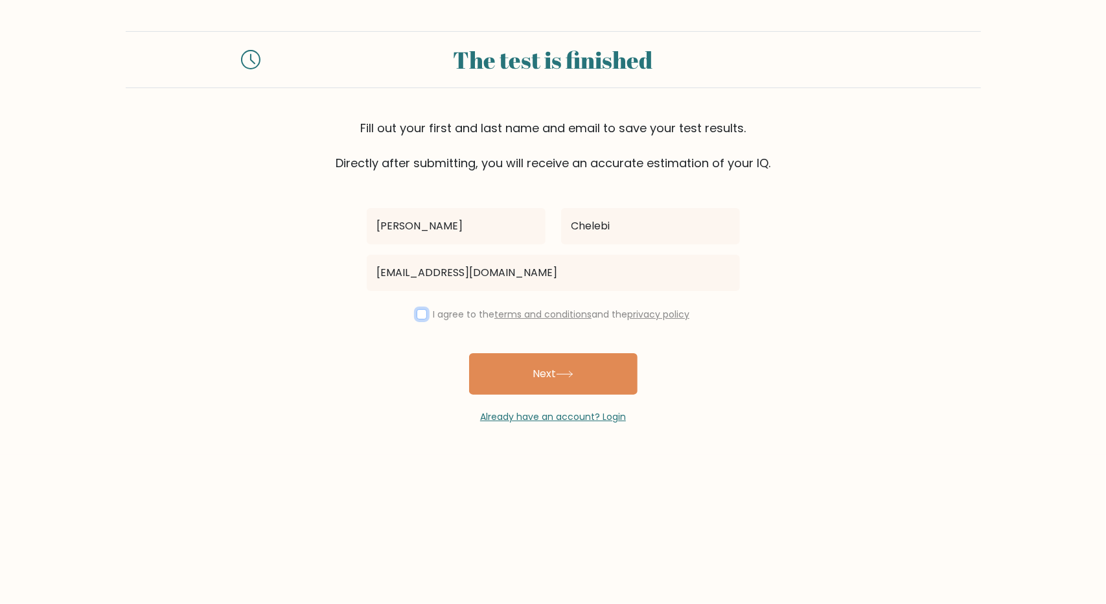
click at [419, 310] on input "checkbox" at bounding box center [421, 314] width 10 height 10
checkbox input "true"
click at [521, 373] on button "Next" at bounding box center [553, 373] width 168 height 41
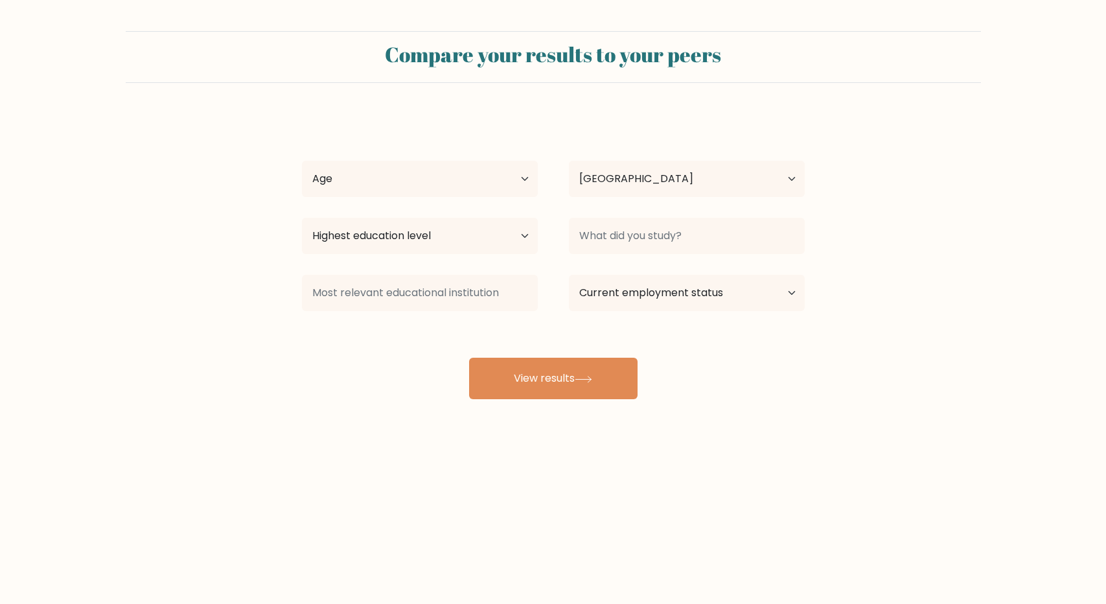
select select "AZ"
click at [376, 186] on select "Age Under [DEMOGRAPHIC_DATA] [DEMOGRAPHIC_DATA] [DEMOGRAPHIC_DATA] [DEMOGRAPHIC…" at bounding box center [420, 179] width 236 height 36
select select "35_44"
click at [302, 161] on select "Age Under [DEMOGRAPHIC_DATA] [DEMOGRAPHIC_DATA] [DEMOGRAPHIC_DATA] [DEMOGRAPHIC…" at bounding box center [420, 179] width 236 height 36
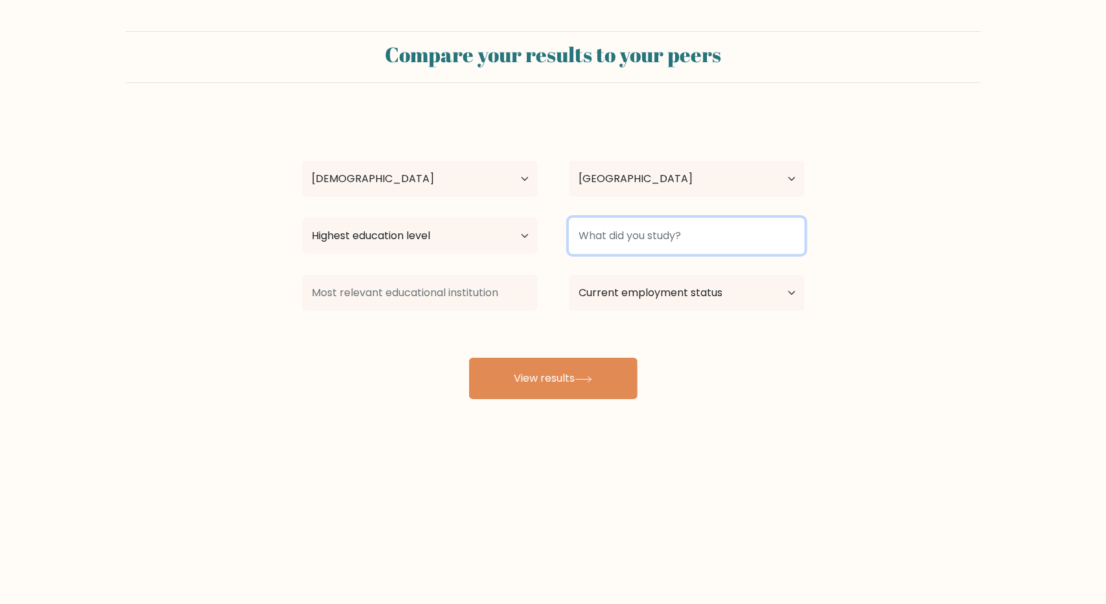
click at [662, 234] on input at bounding box center [687, 236] width 236 height 36
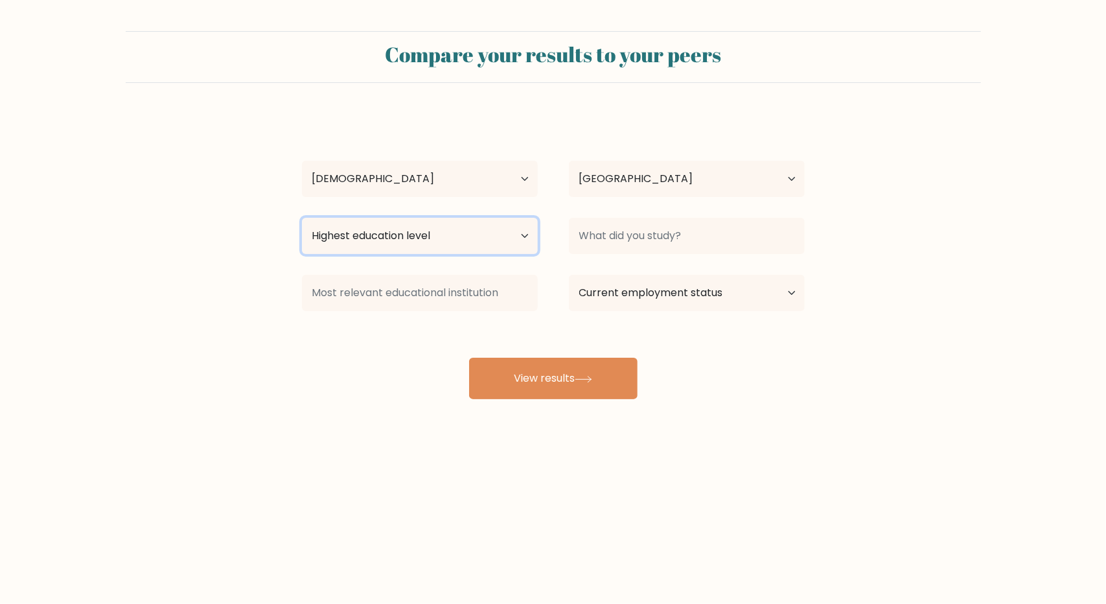
click at [391, 229] on select "Highest education level No schooling Primary Lower Secondary Upper Secondary Oc…" at bounding box center [420, 236] width 236 height 36
select select "bachelors_degree"
click at [302, 218] on select "Highest education level No schooling Primary Lower Secondary Upper Secondary Oc…" at bounding box center [420, 236] width 236 height 36
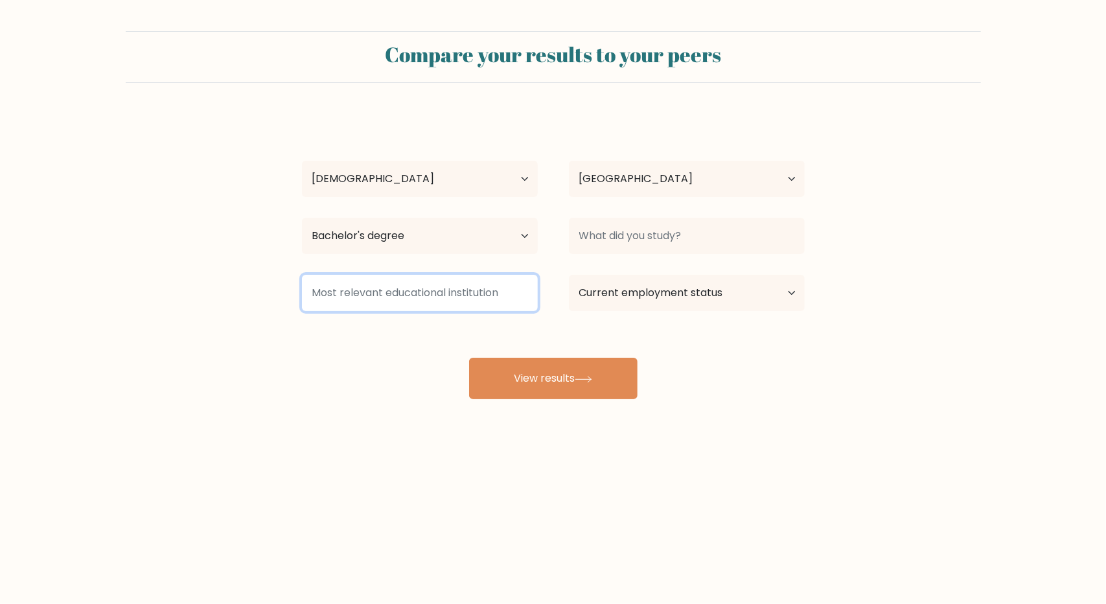
click at [453, 293] on input at bounding box center [420, 293] width 236 height 36
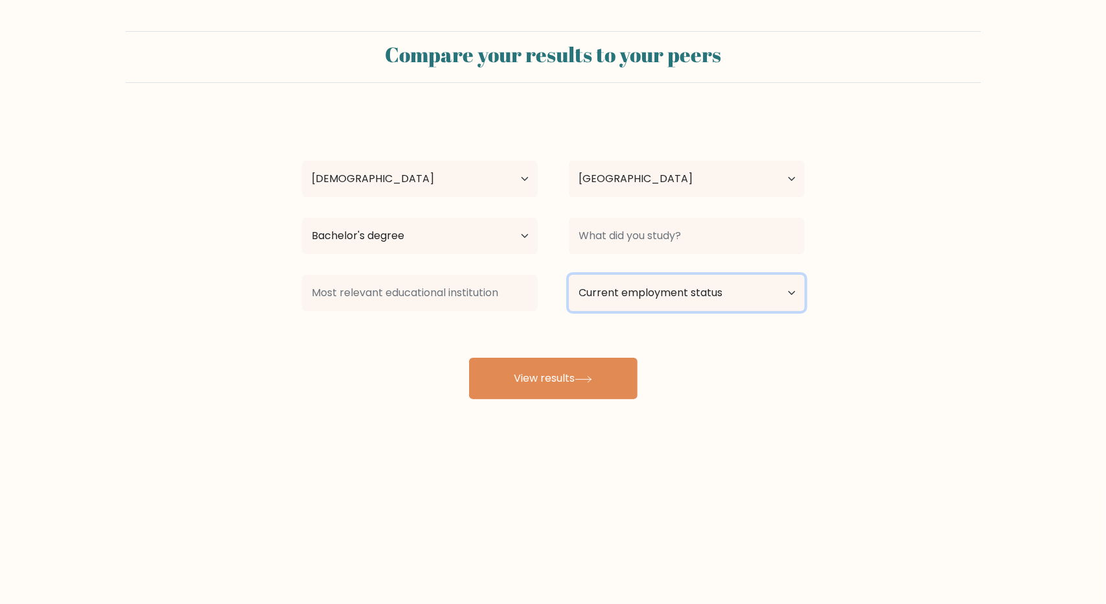
click at [683, 291] on select "Current employment status Employed Student Retired Other / prefer not to answer" at bounding box center [687, 293] width 236 height 36
select select "other"
click at [569, 275] on select "Current employment status Employed Student Retired Other / prefer not to answer" at bounding box center [687, 293] width 236 height 36
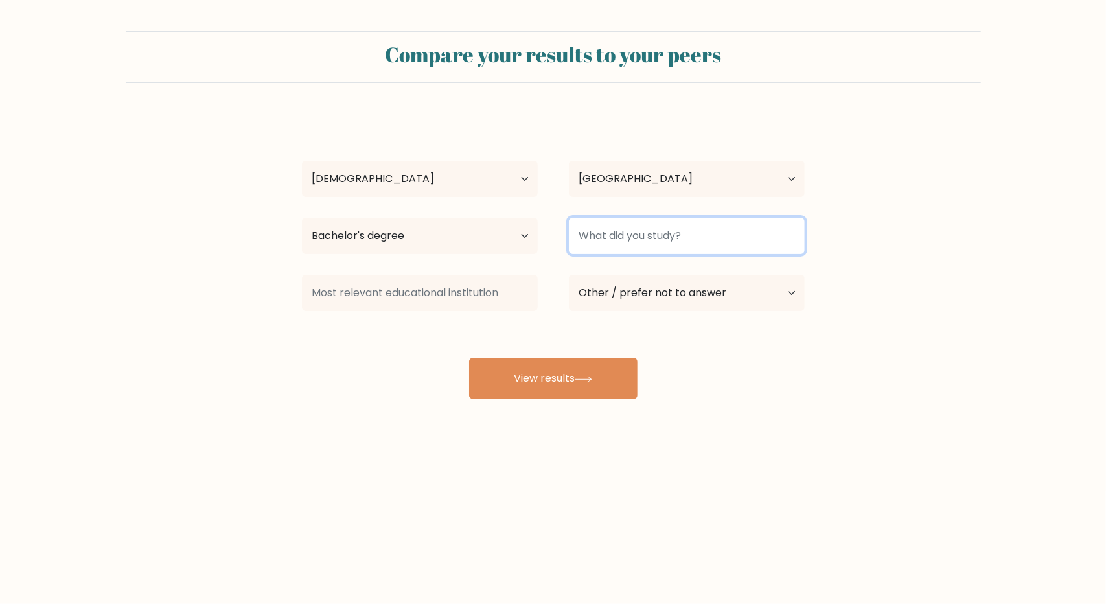
click at [722, 233] on input at bounding box center [687, 236] width 236 height 36
click at [685, 231] on input at bounding box center [687, 236] width 236 height 36
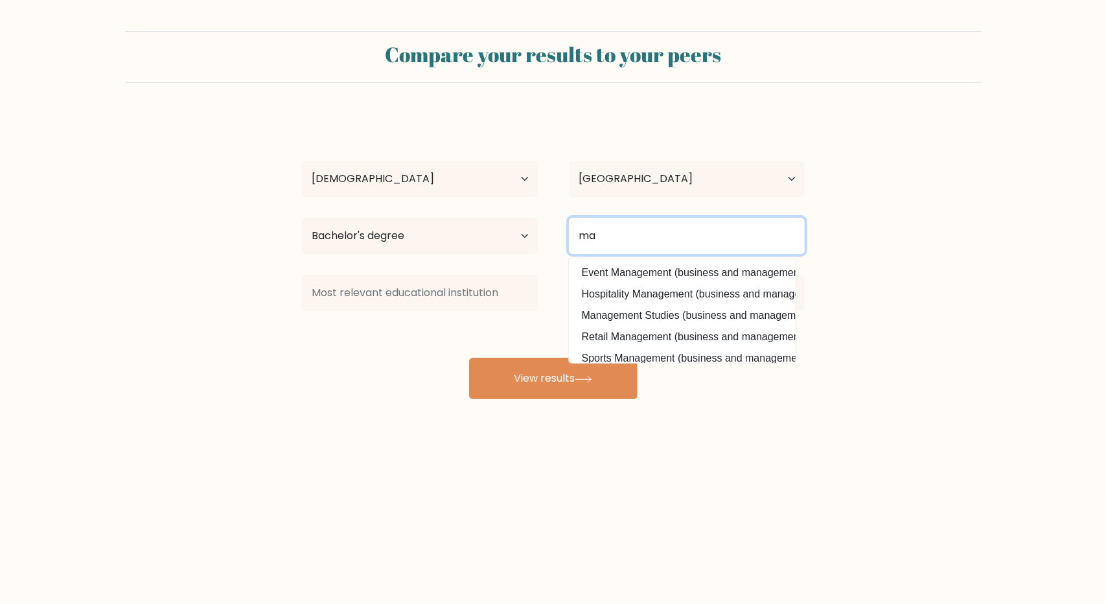
type input "m"
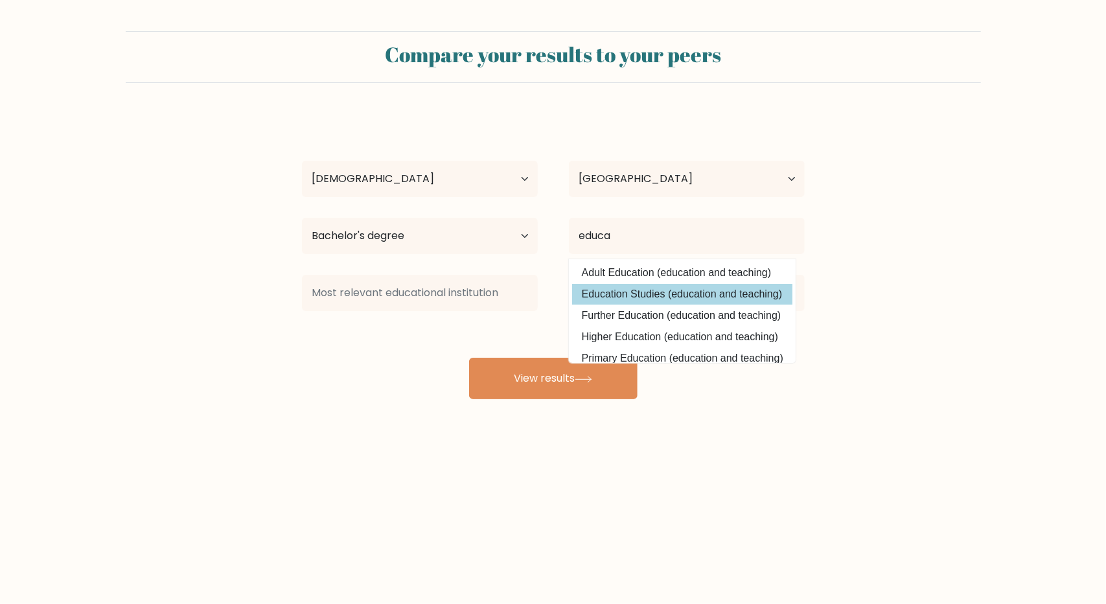
click at [603, 296] on option "Education Studies (education and teaching)" at bounding box center [682, 294] width 220 height 21
type input "Education Studies"
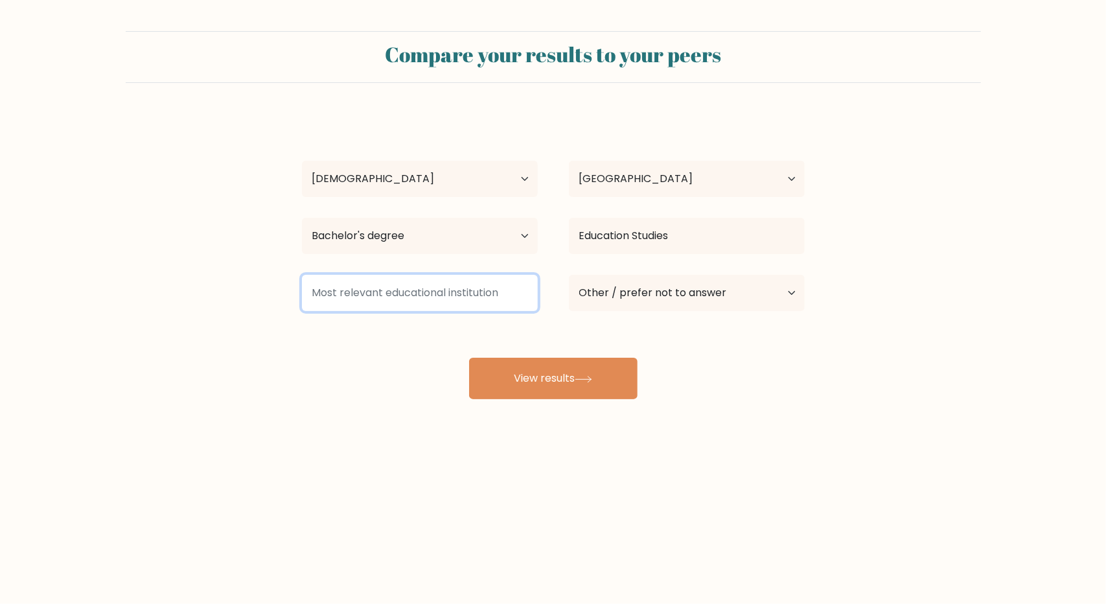
click at [369, 297] on input at bounding box center [420, 293] width 236 height 36
type input "s"
type input "d"
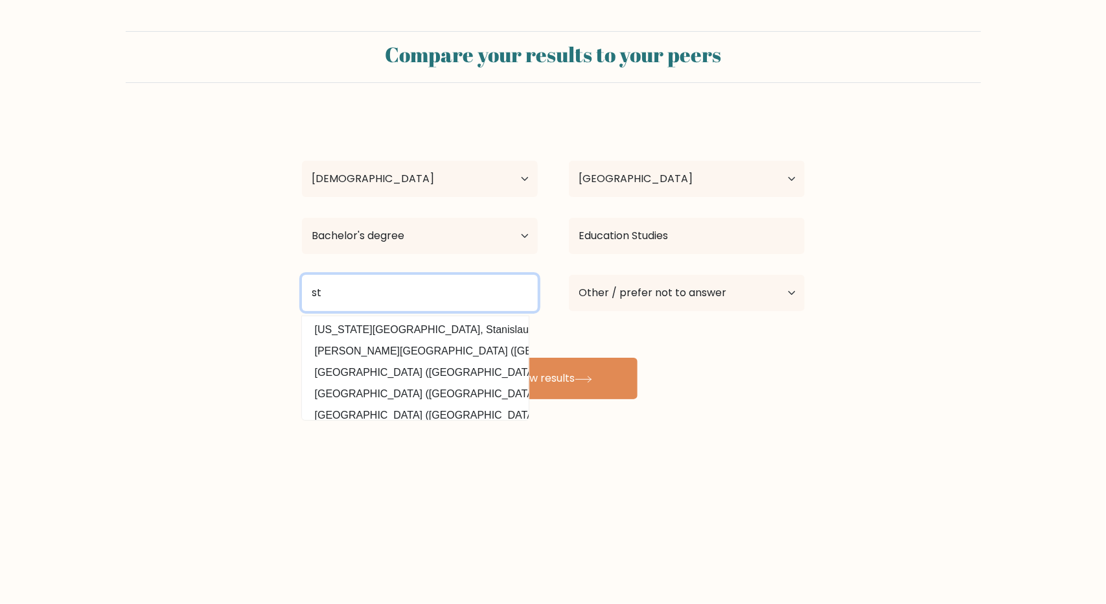
type input "s"
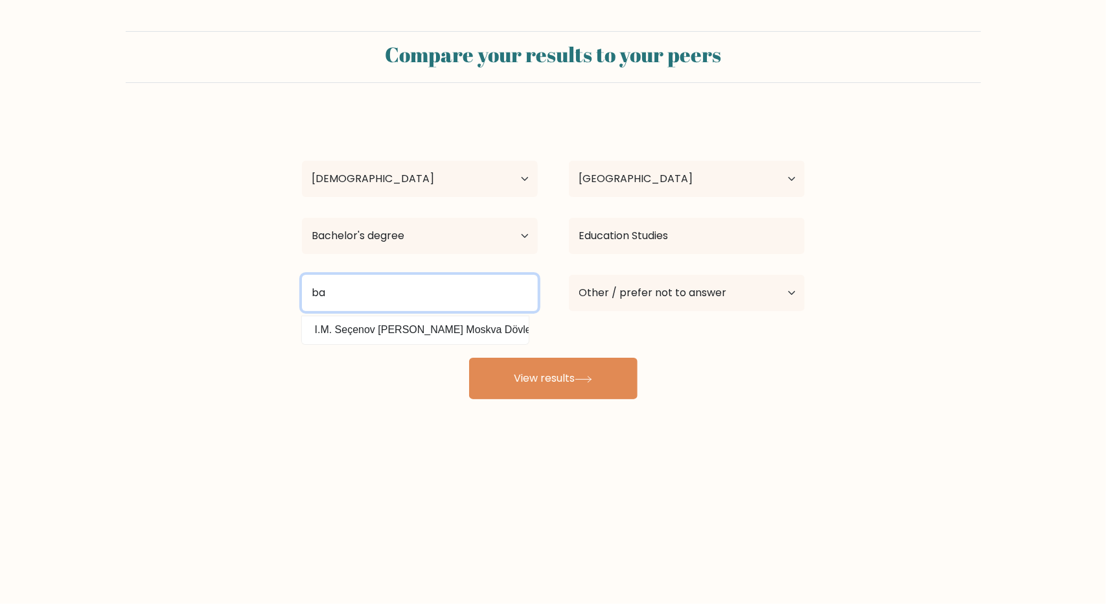
type input "b"
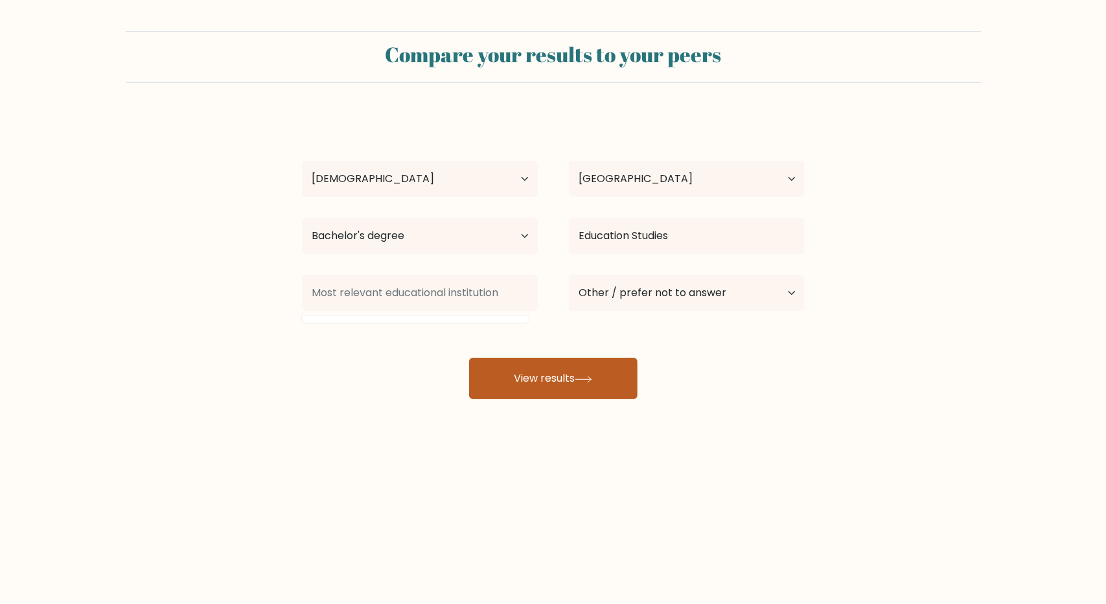
click at [549, 379] on button "View results" at bounding box center [553, 378] width 168 height 41
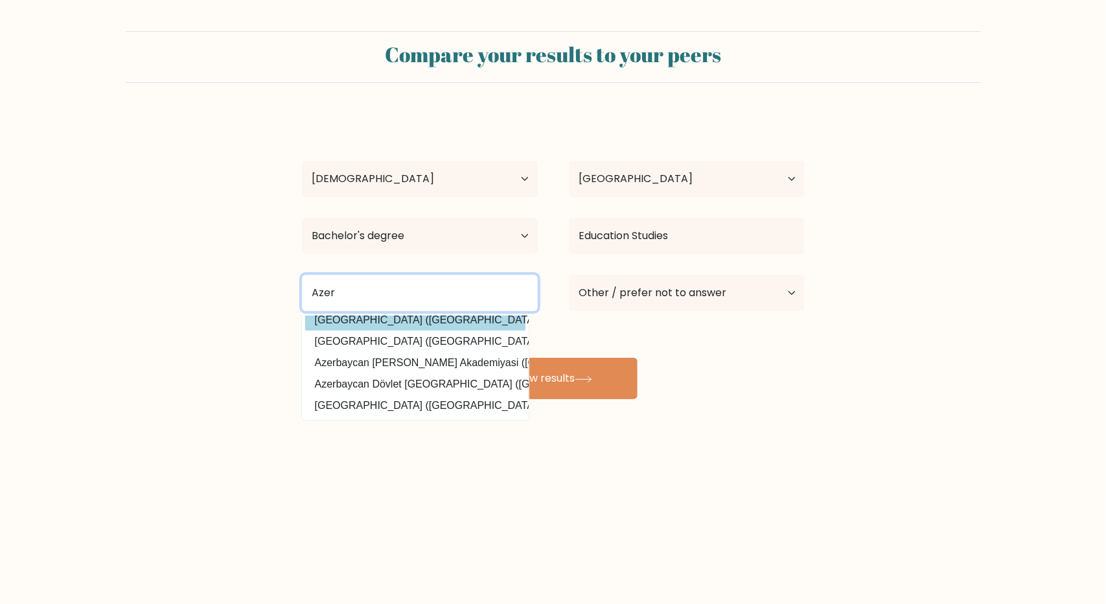
scroll to position [126, 0]
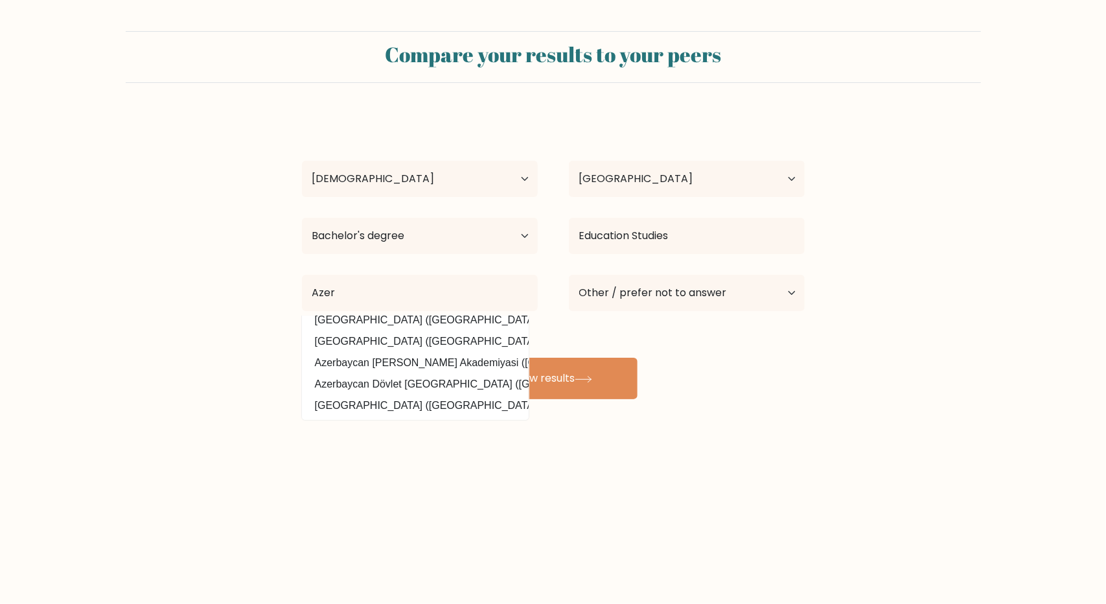
click at [447, 395] on option "Azerbaycan Dövlet Pedaqoji Universiteti (Azerbaijan)" at bounding box center [415, 405] width 220 height 21
type input "[GEOGRAPHIC_DATA]"
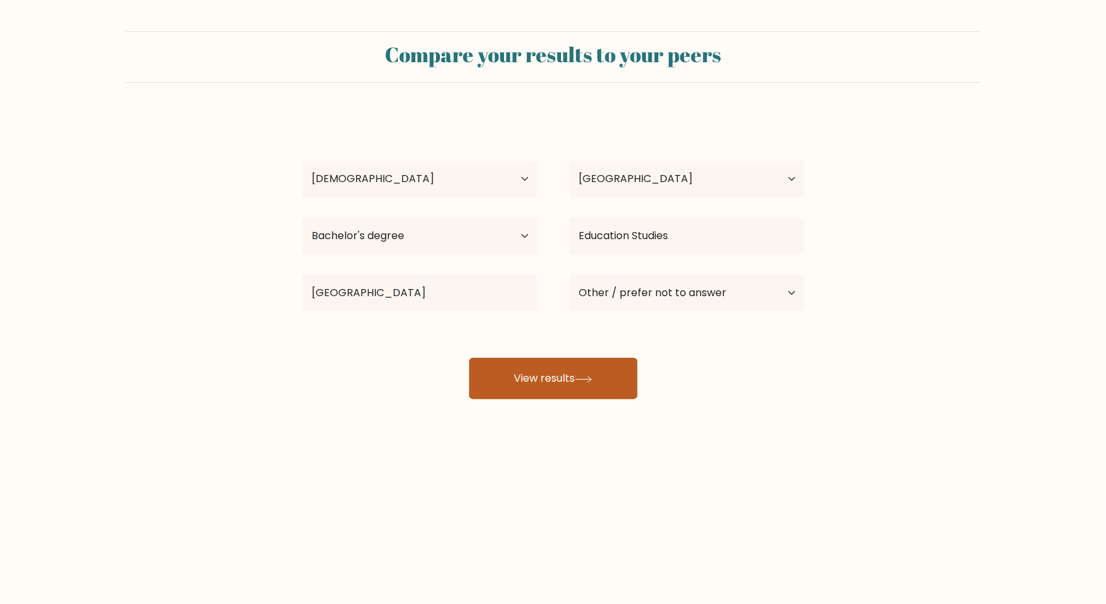
click at [535, 375] on button "View results" at bounding box center [553, 378] width 168 height 41
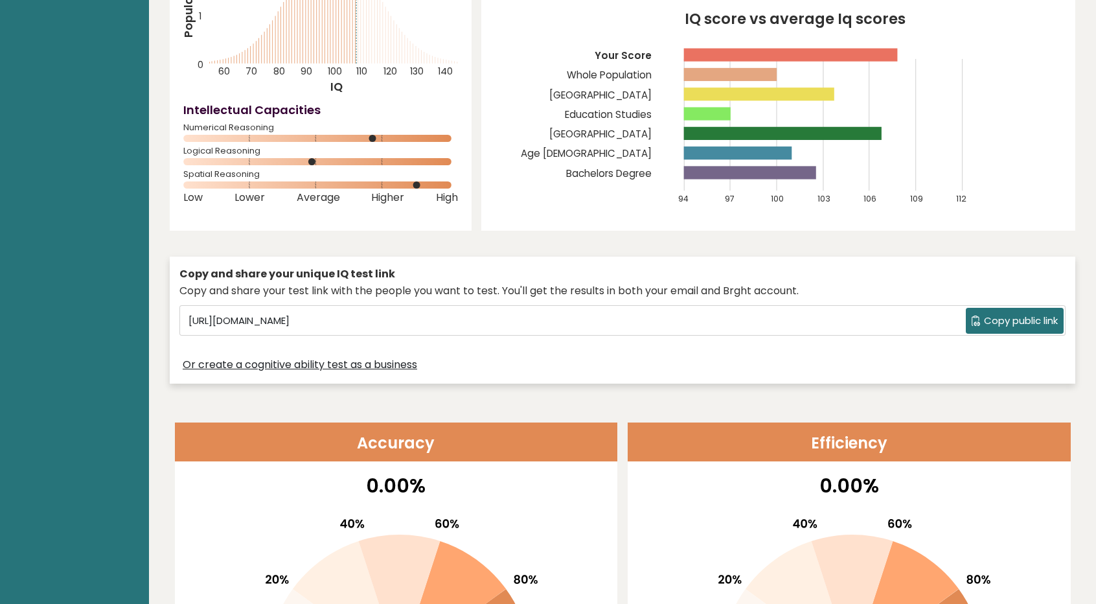
scroll to position [130, 0]
